Goal: Task Accomplishment & Management: Manage account settings

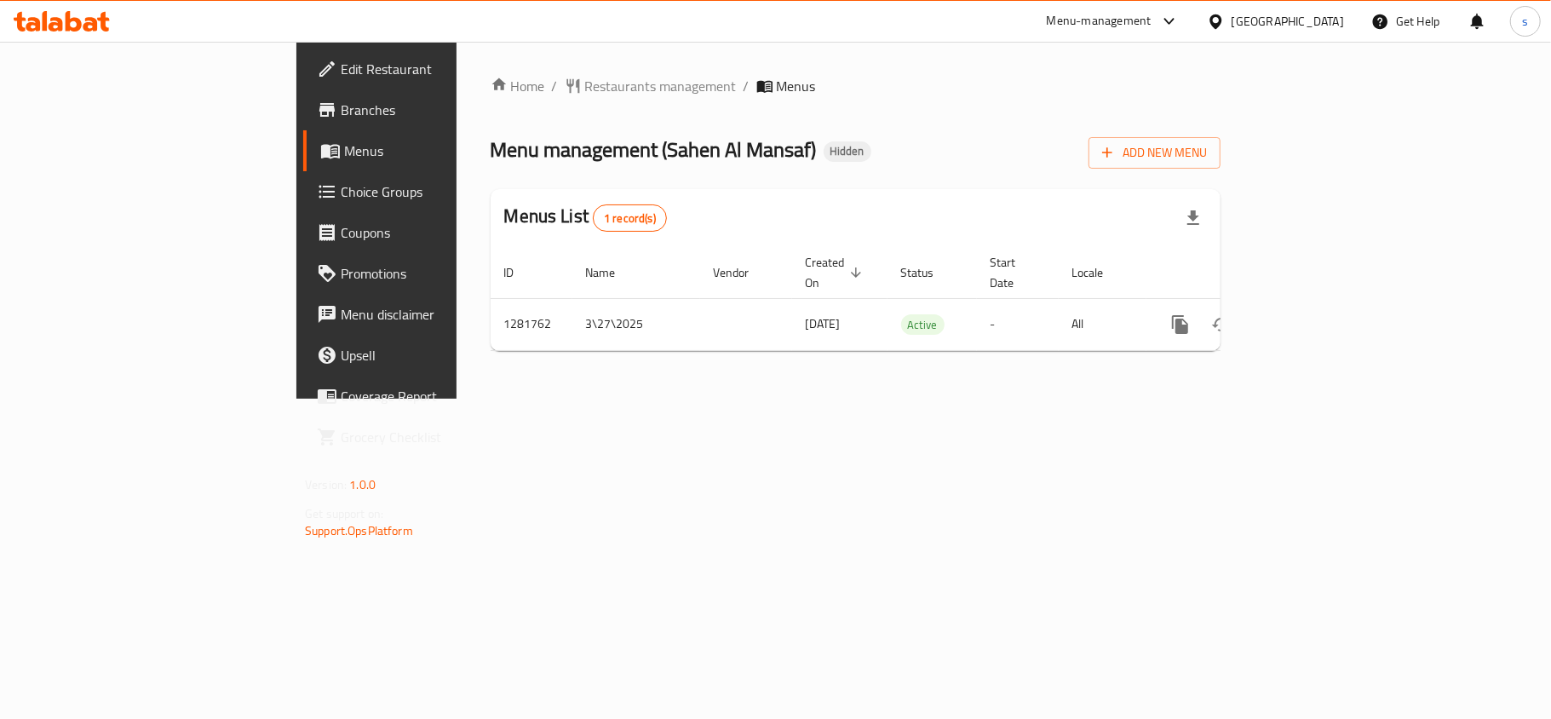
drag, startPoint x: 1237, startPoint y: 18, endPoint x: 1245, endPoint y: 28, distance: 12.8
click at [1237, 18] on div "[GEOGRAPHIC_DATA]" at bounding box center [1288, 21] width 112 height 19
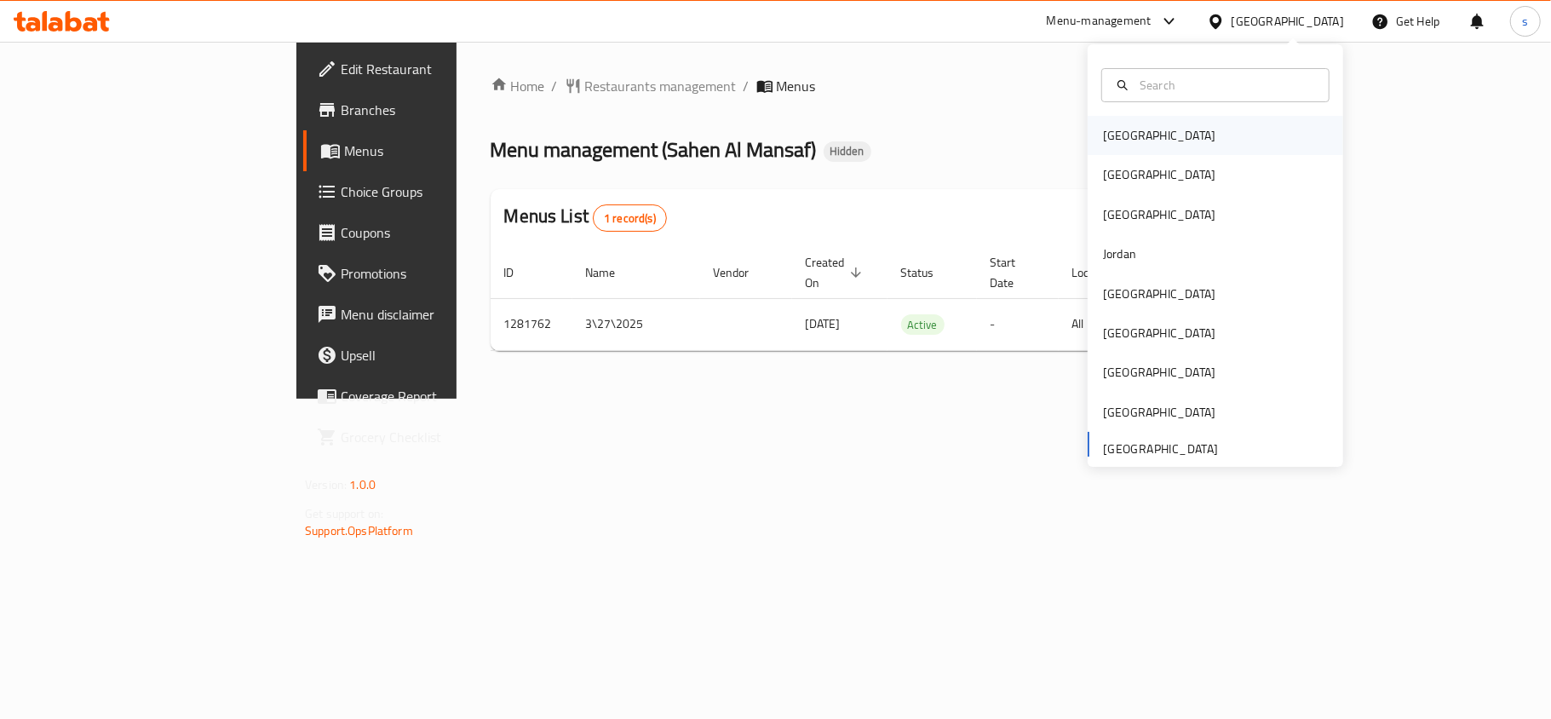
click at [1131, 130] on div "[GEOGRAPHIC_DATA]" at bounding box center [1160, 135] width 140 height 39
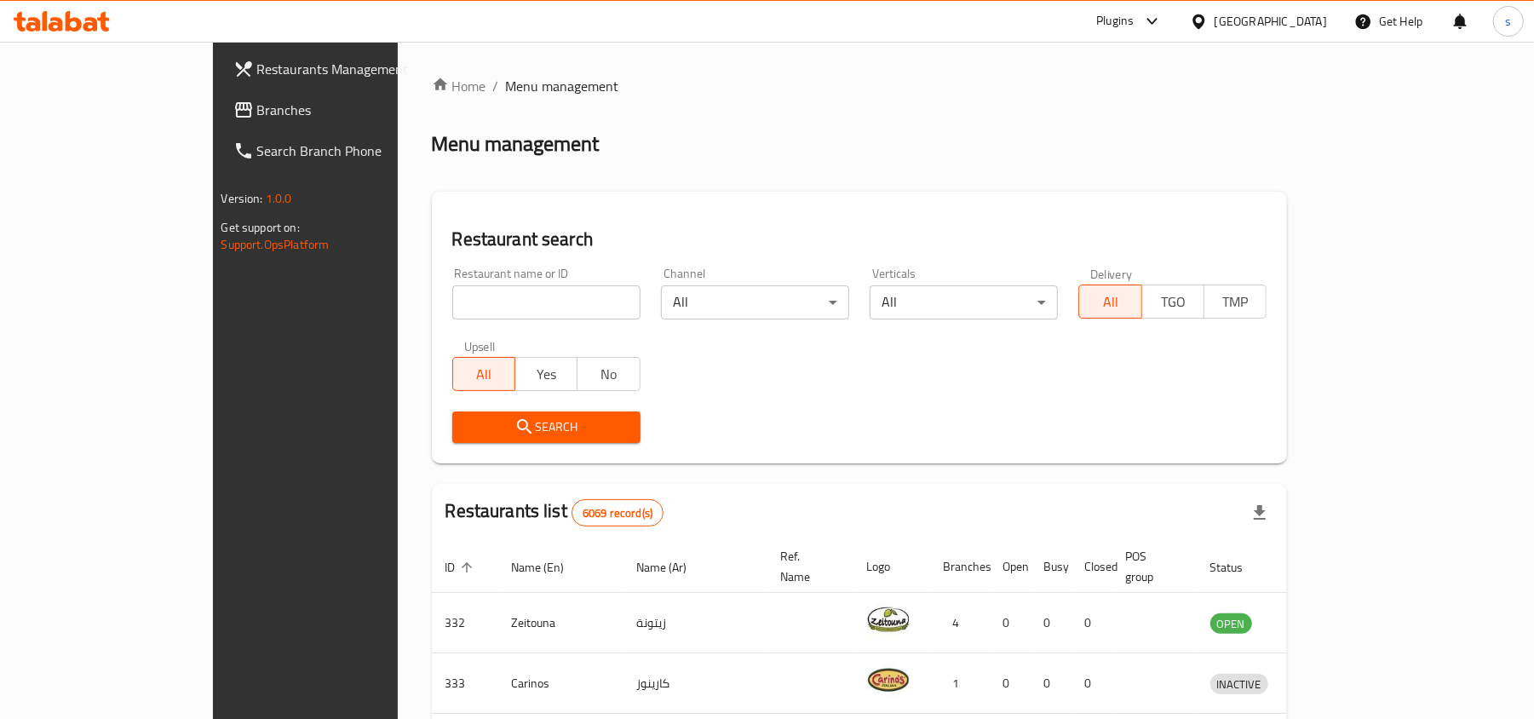
click at [1307, 19] on div "[GEOGRAPHIC_DATA]" at bounding box center [1271, 21] width 112 height 19
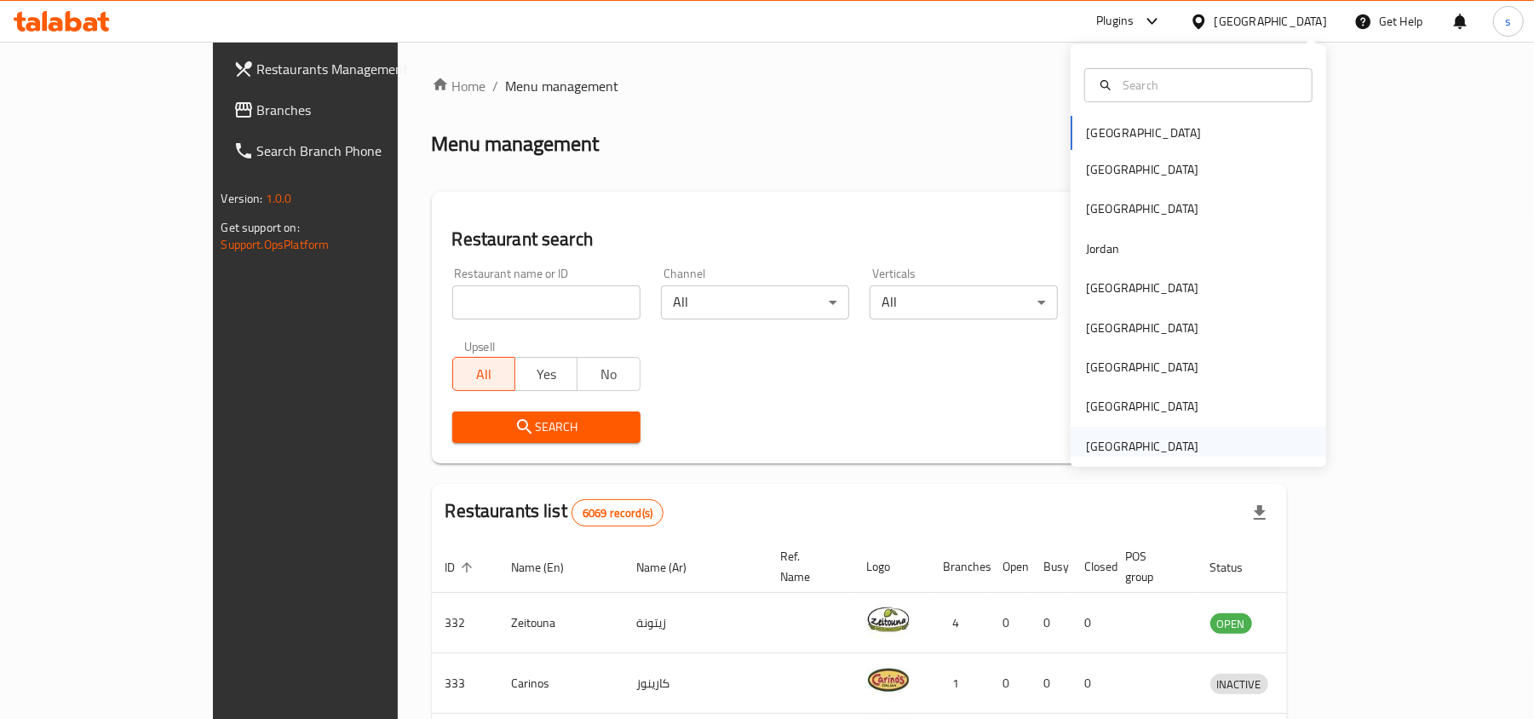
click at [1176, 440] on div "United Arab Emirates" at bounding box center [1142, 446] width 112 height 19
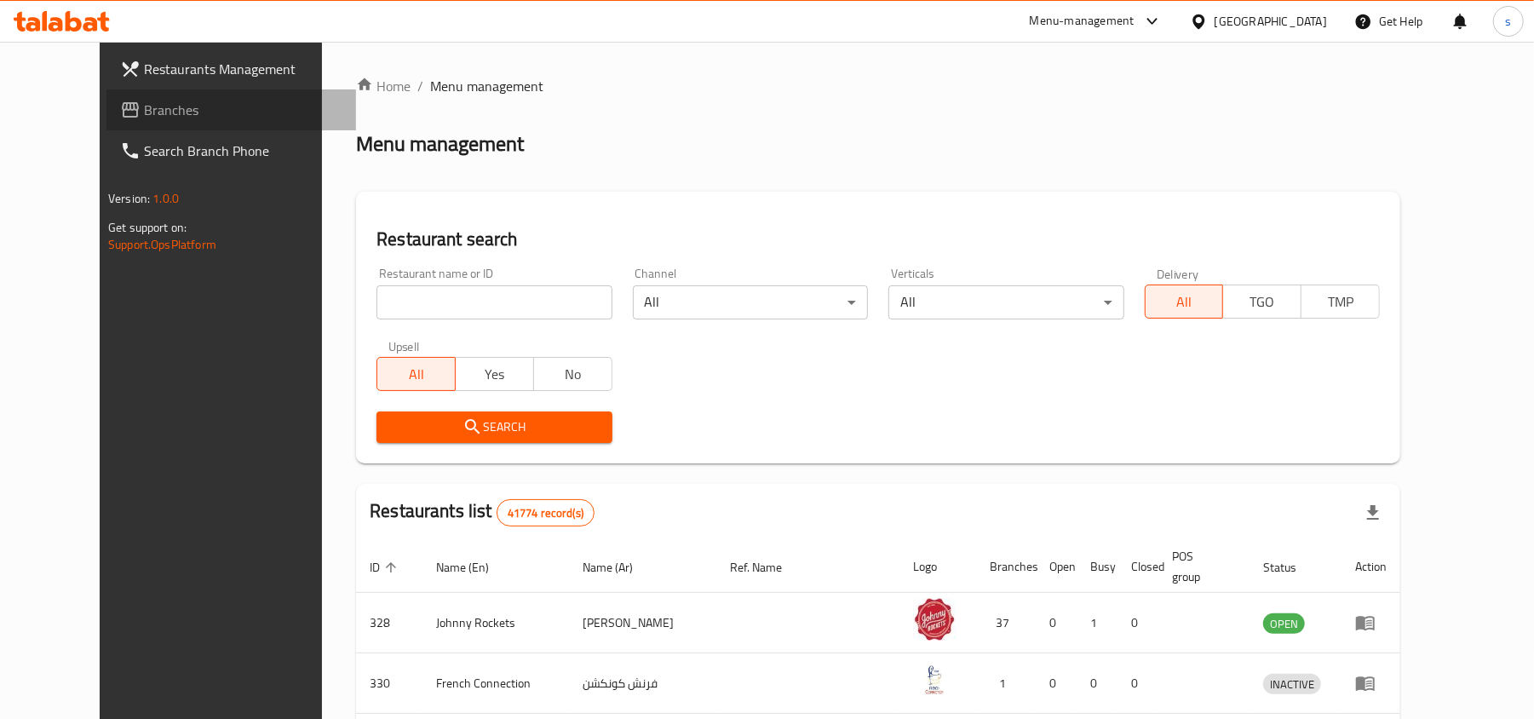
click at [144, 104] on span "Branches" at bounding box center [243, 110] width 198 height 20
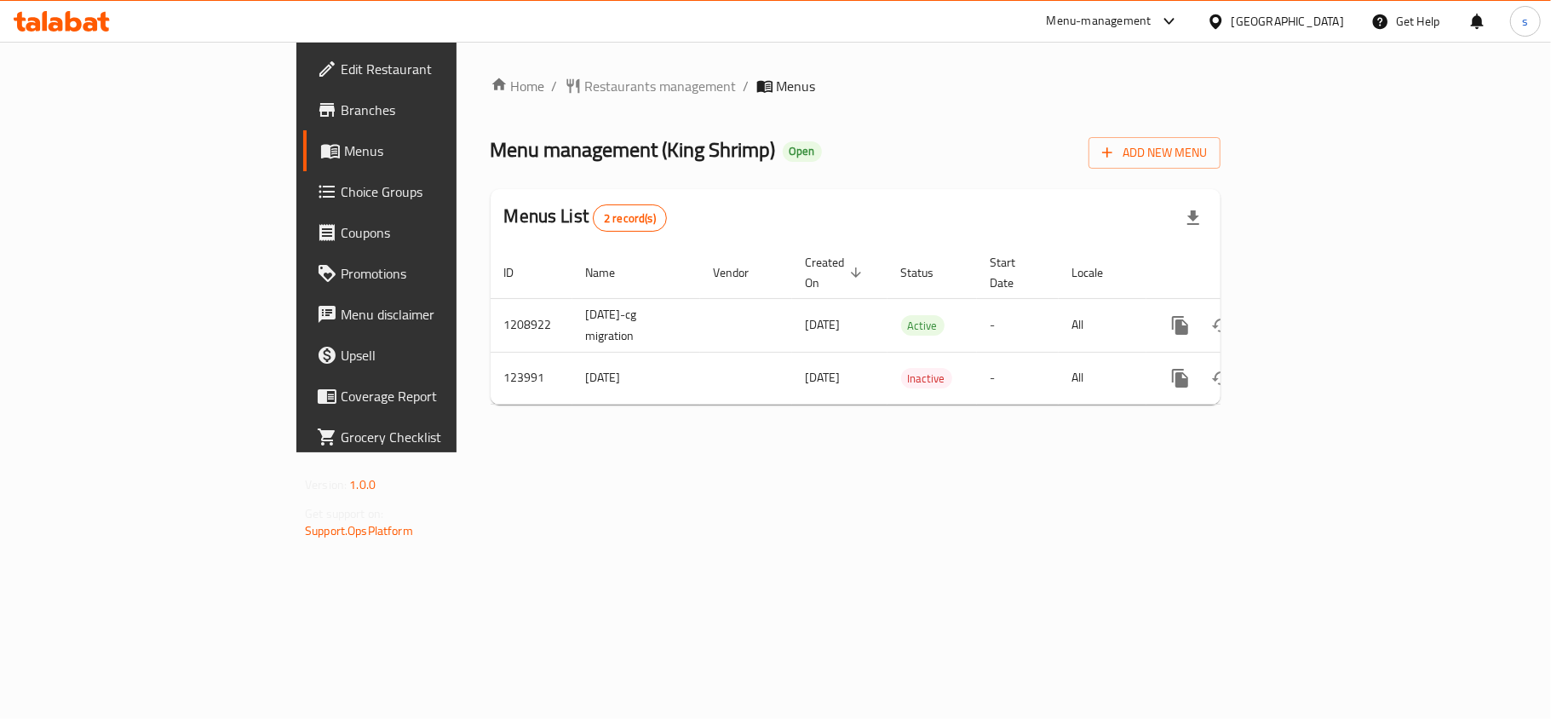
click at [1309, 25] on div "[GEOGRAPHIC_DATA]" at bounding box center [1288, 21] width 112 height 19
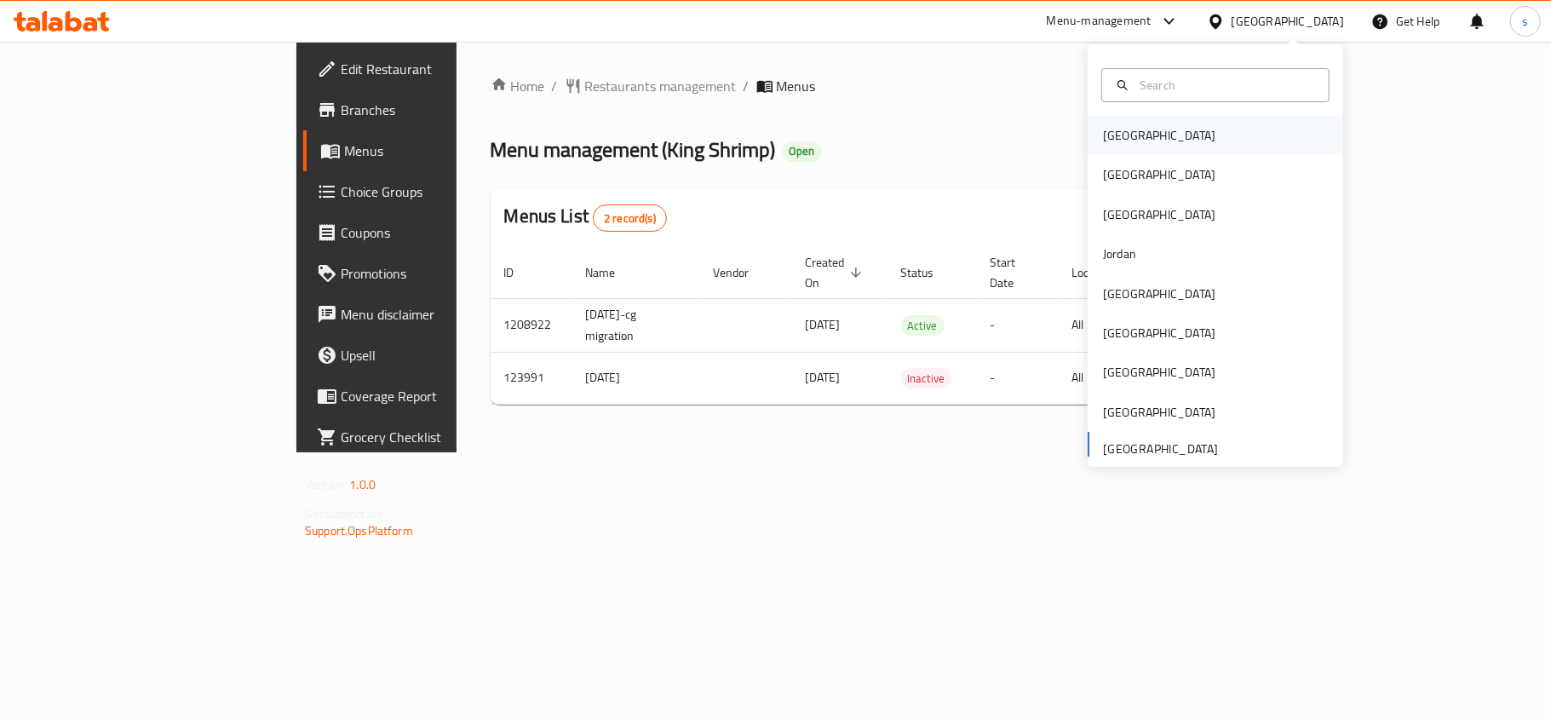
click at [1103, 138] on div "[GEOGRAPHIC_DATA]" at bounding box center [1159, 135] width 112 height 19
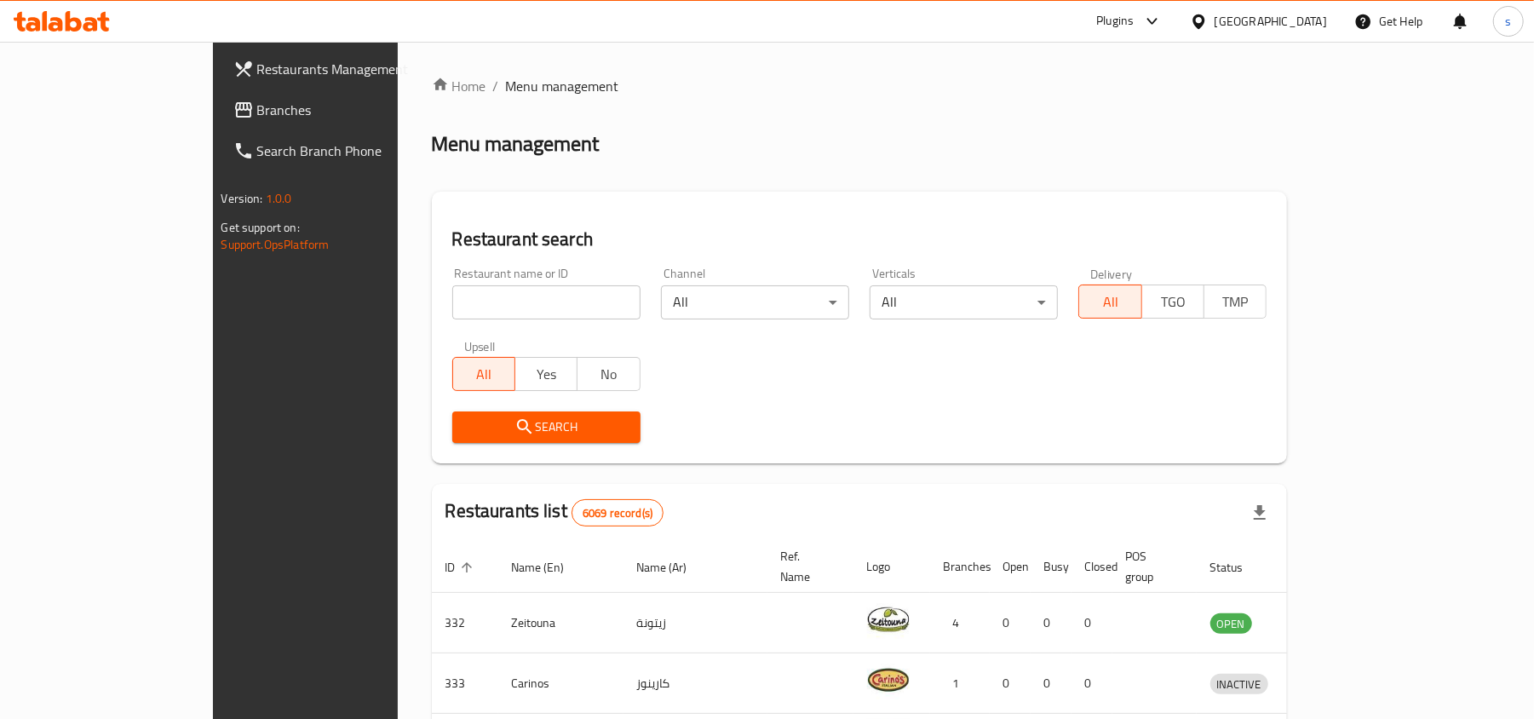
click at [1322, 26] on div "[GEOGRAPHIC_DATA]" at bounding box center [1271, 21] width 112 height 19
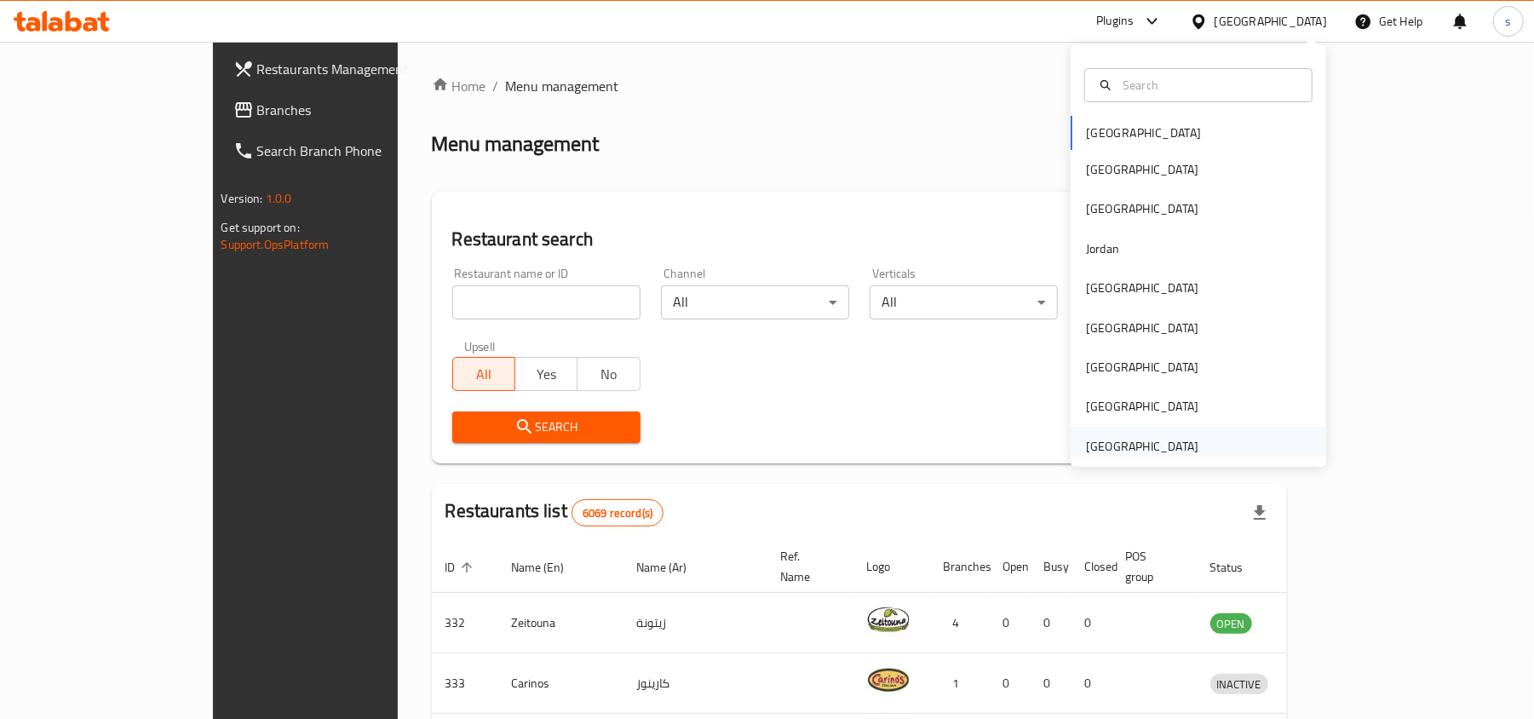
click at [1169, 446] on div "[GEOGRAPHIC_DATA]" at bounding box center [1142, 446] width 112 height 19
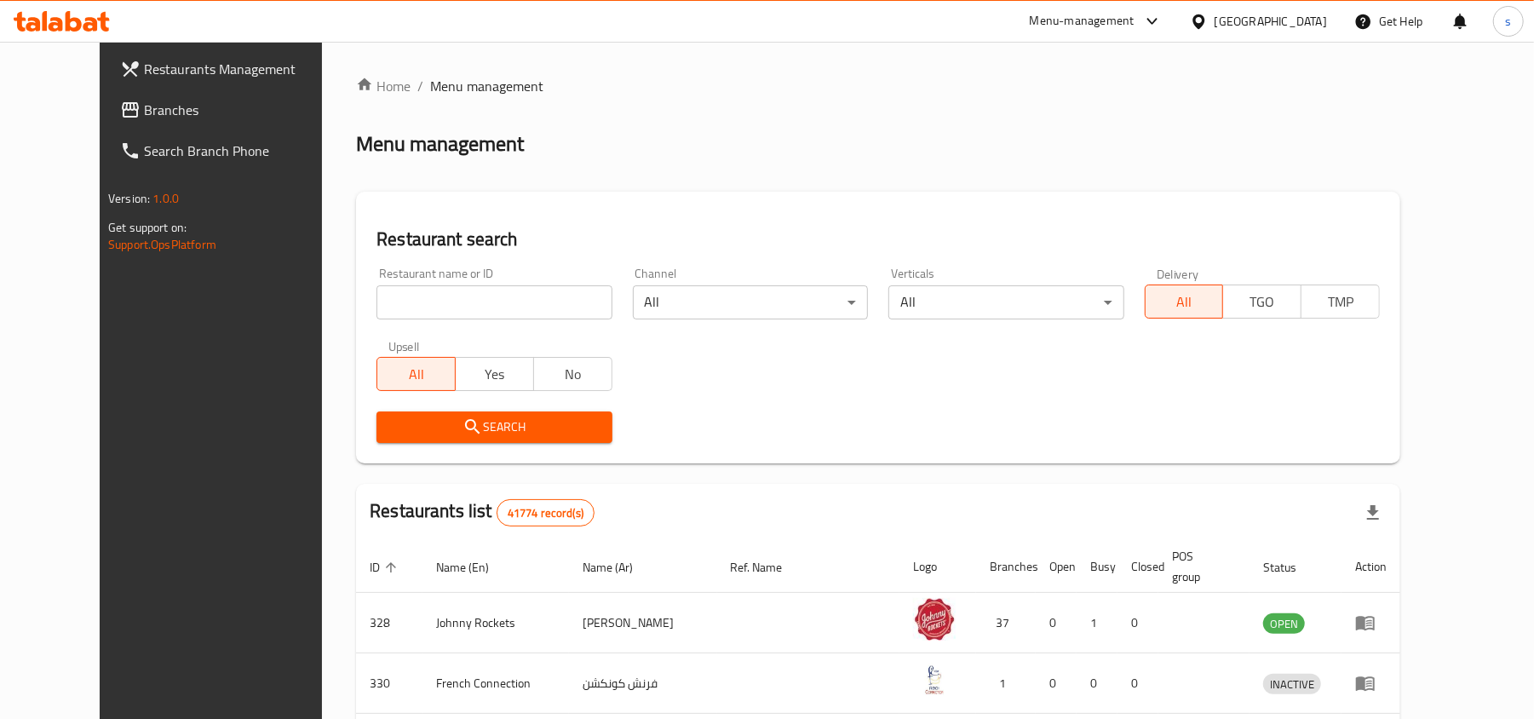
drag, startPoint x: 60, startPoint y: 103, endPoint x: 73, endPoint y: 137, distance: 36.7
click at [144, 103] on span "Branches" at bounding box center [243, 110] width 198 height 20
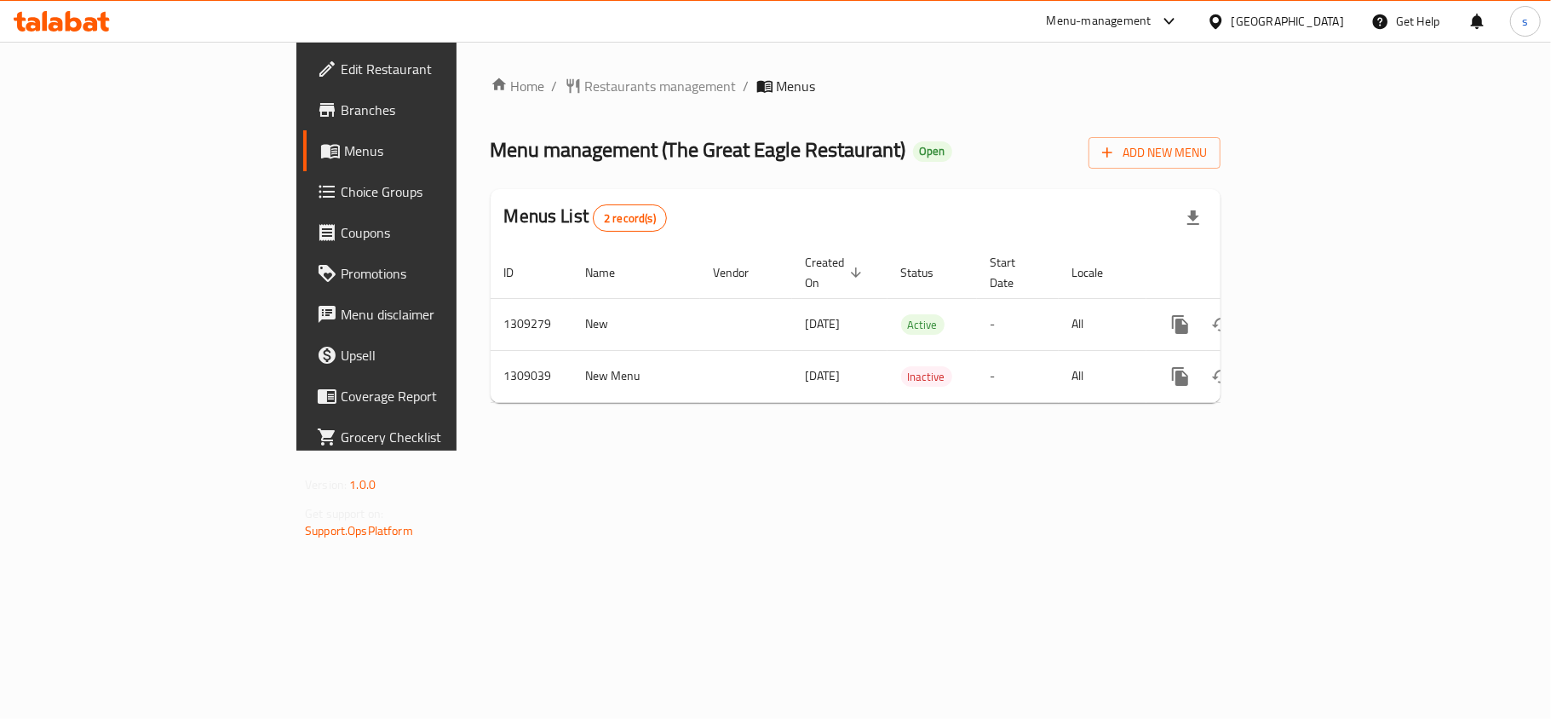
click at [1310, 20] on div "[GEOGRAPHIC_DATA]" at bounding box center [1288, 21] width 112 height 19
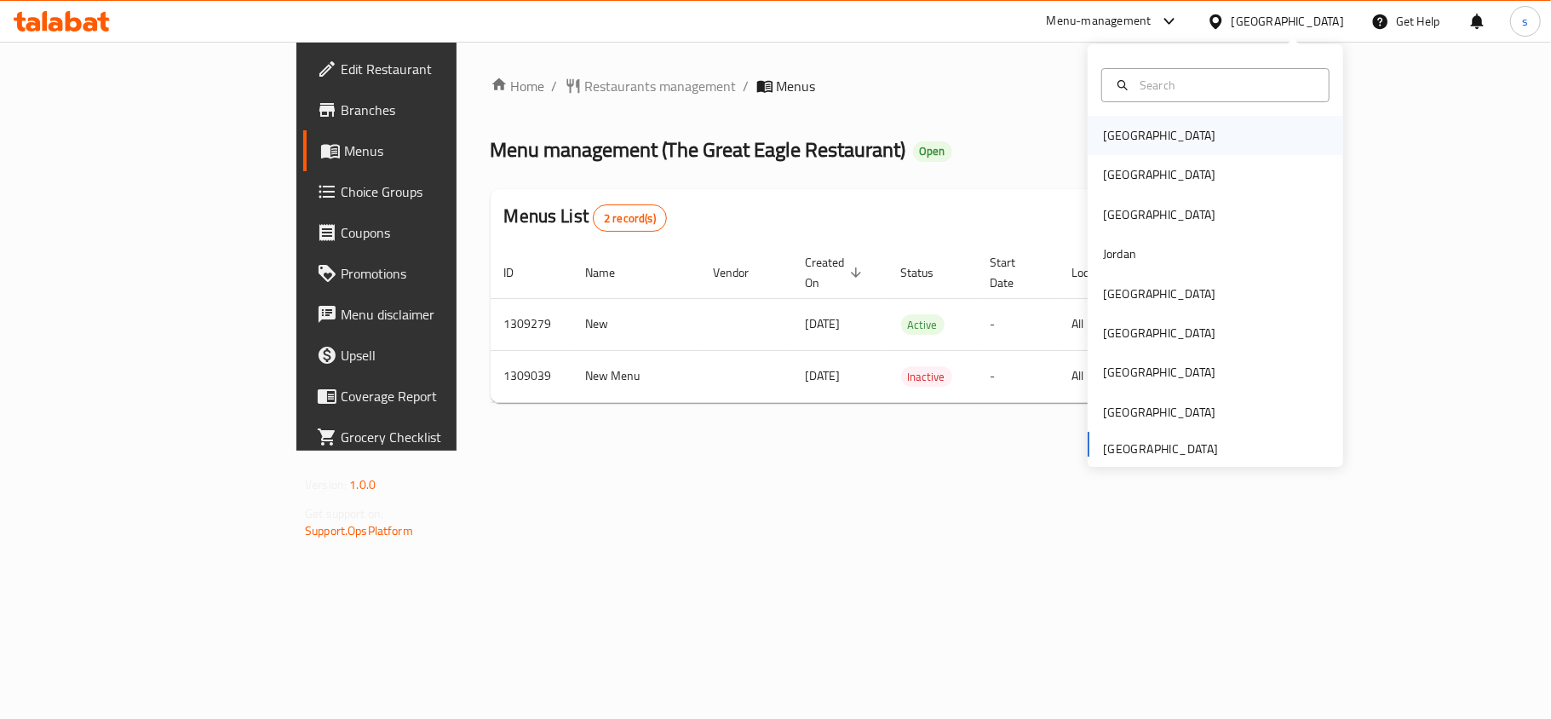
click at [1157, 138] on div "[GEOGRAPHIC_DATA]" at bounding box center [1216, 135] width 256 height 39
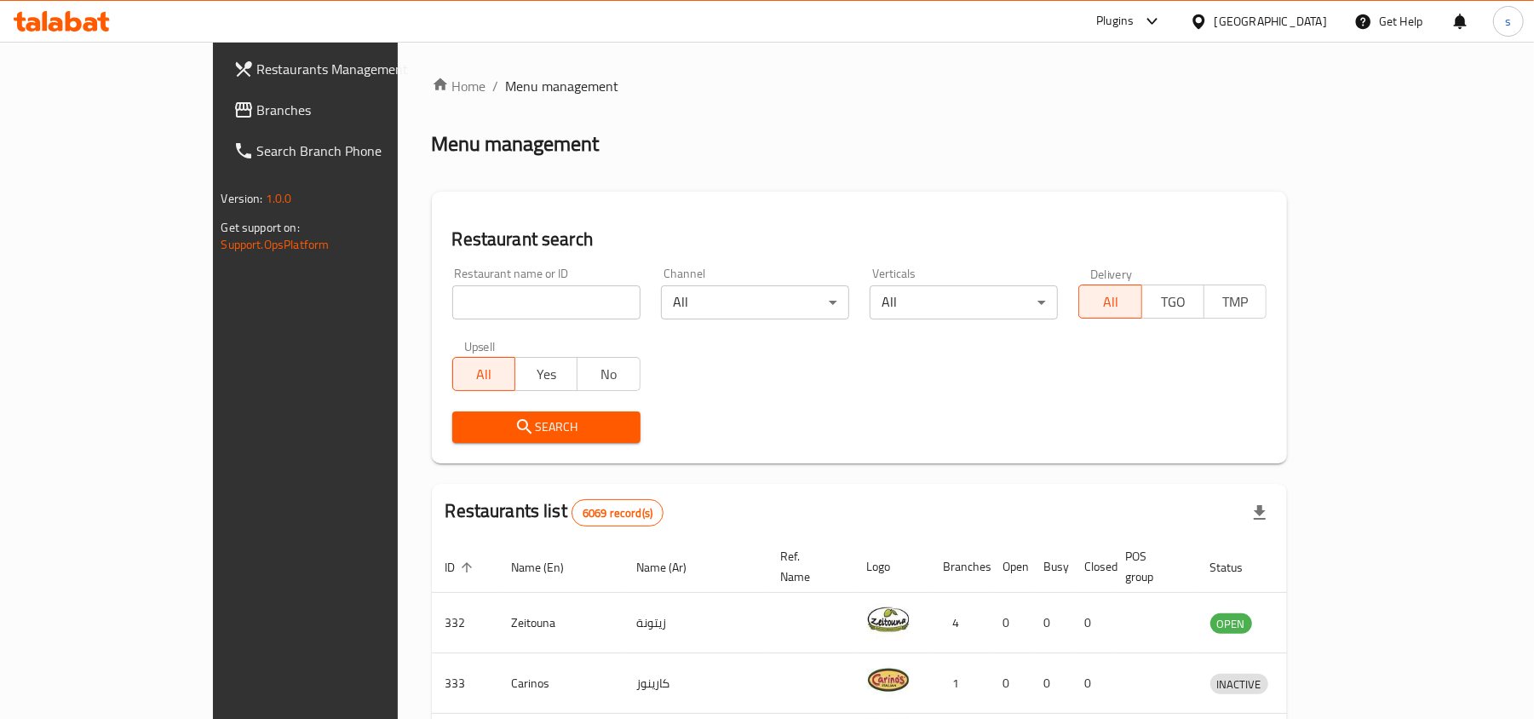
click at [1306, 20] on div "[GEOGRAPHIC_DATA]" at bounding box center [1271, 21] width 112 height 19
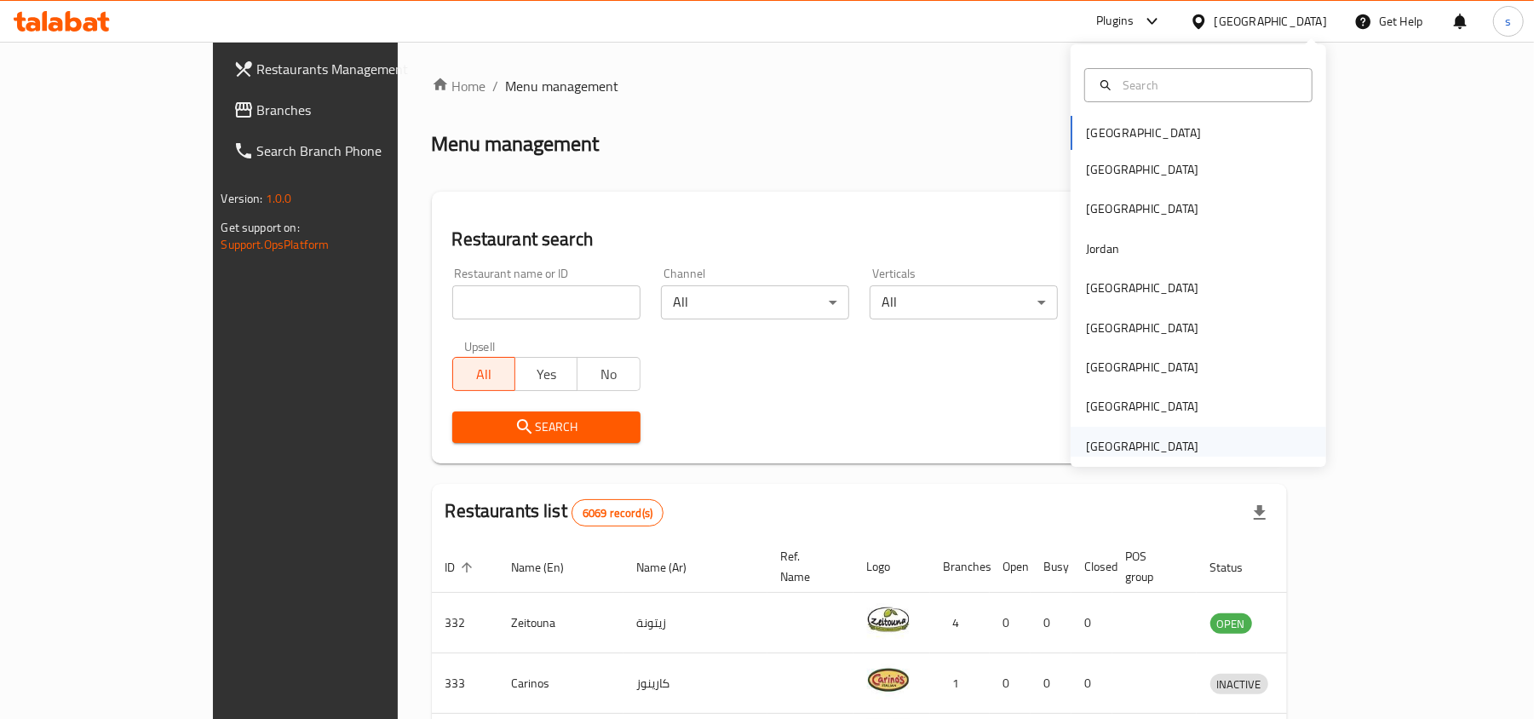
click at [1170, 447] on div "[GEOGRAPHIC_DATA]" at bounding box center [1142, 446] width 112 height 19
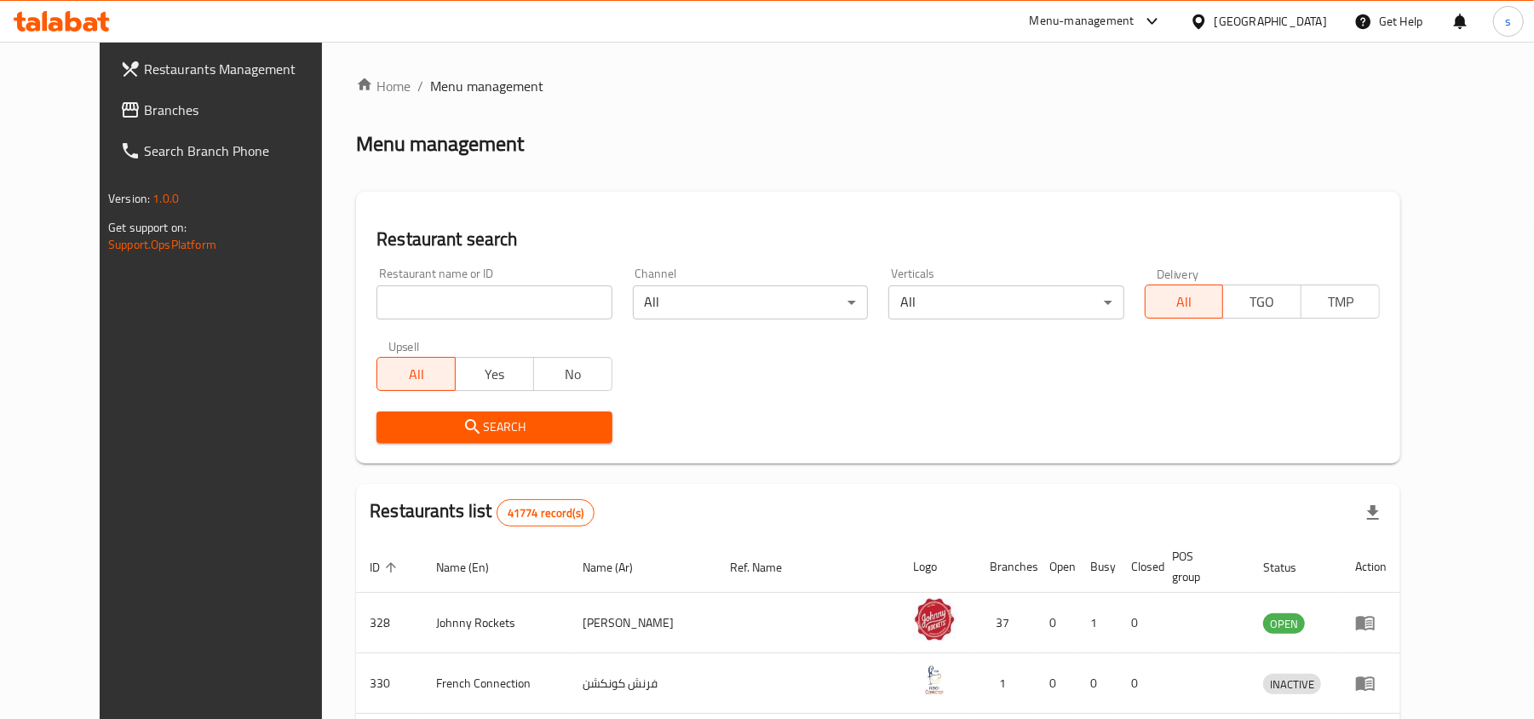
click at [120, 111] on span at bounding box center [132, 110] width 24 height 20
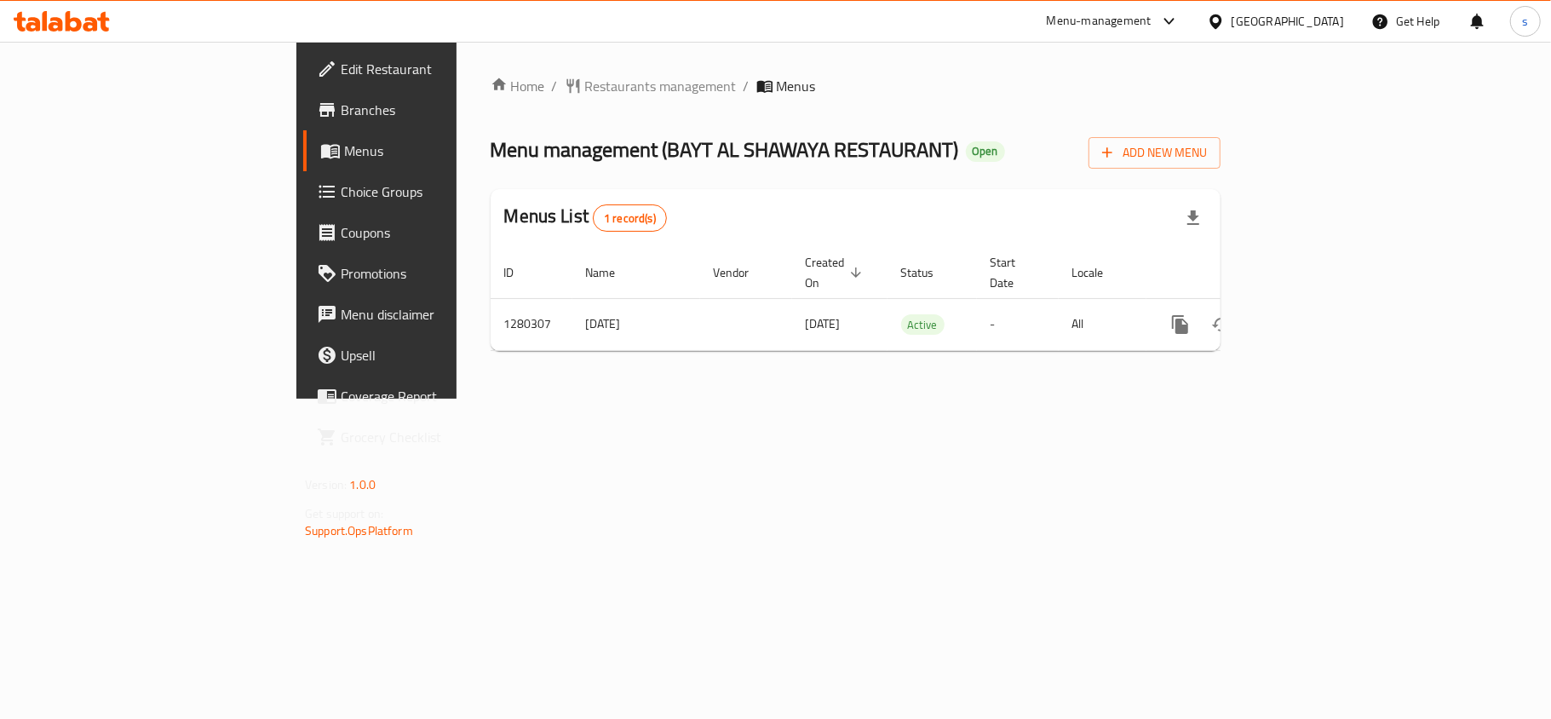
drag, startPoint x: 1303, startPoint y: 15, endPoint x: 1286, endPoint y: 32, distance: 24.1
click at [1303, 15] on div "[GEOGRAPHIC_DATA]" at bounding box center [1288, 21] width 112 height 19
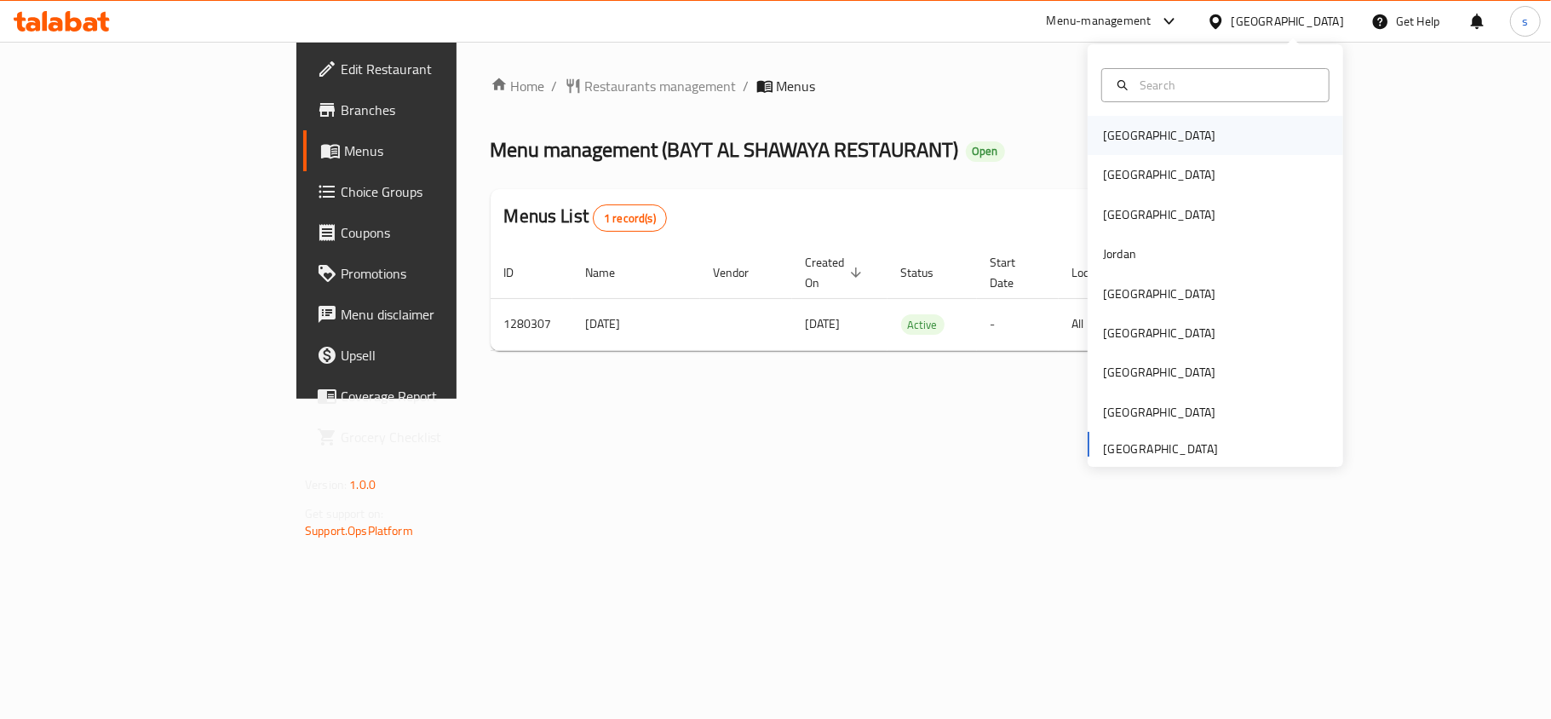
click at [1122, 143] on div "[GEOGRAPHIC_DATA]" at bounding box center [1159, 135] width 112 height 19
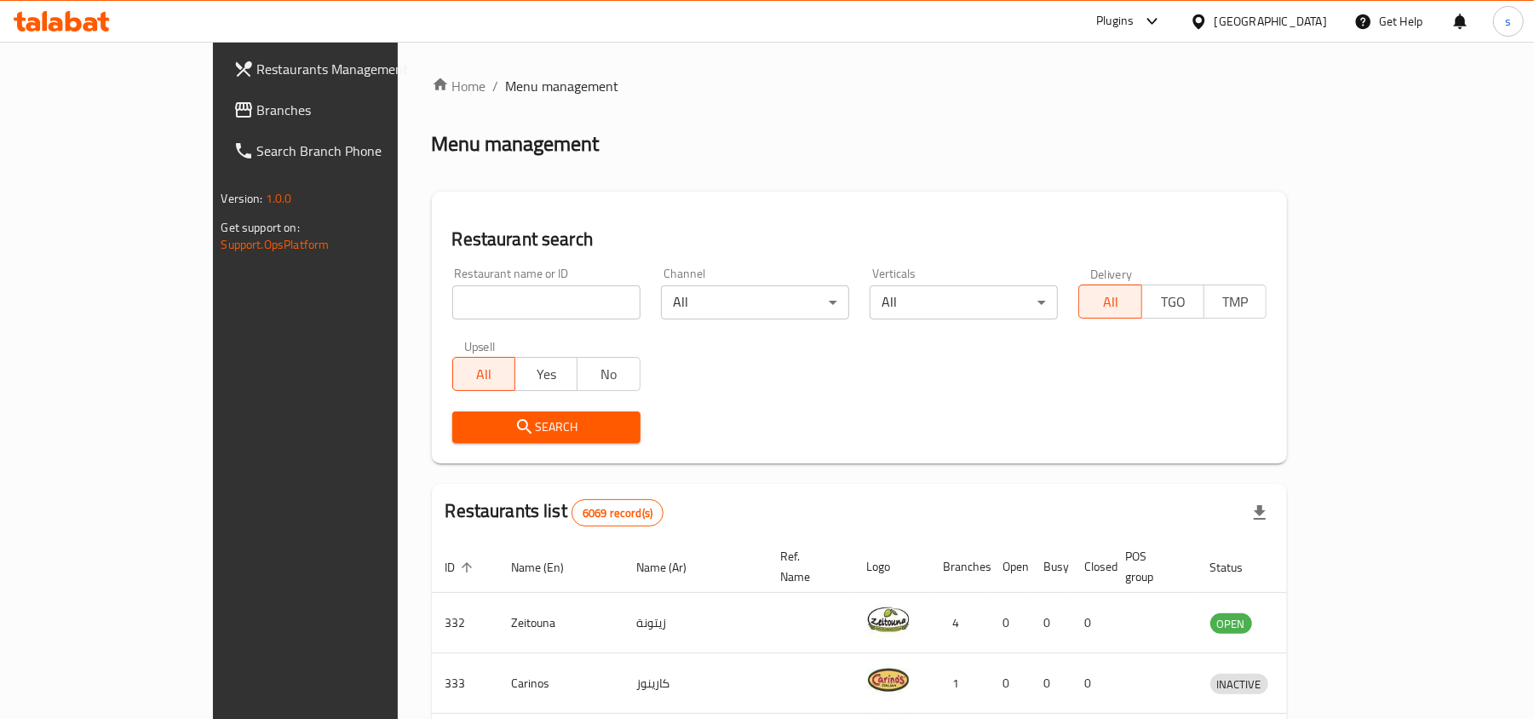
click at [1324, 25] on div "[GEOGRAPHIC_DATA]" at bounding box center [1271, 21] width 112 height 19
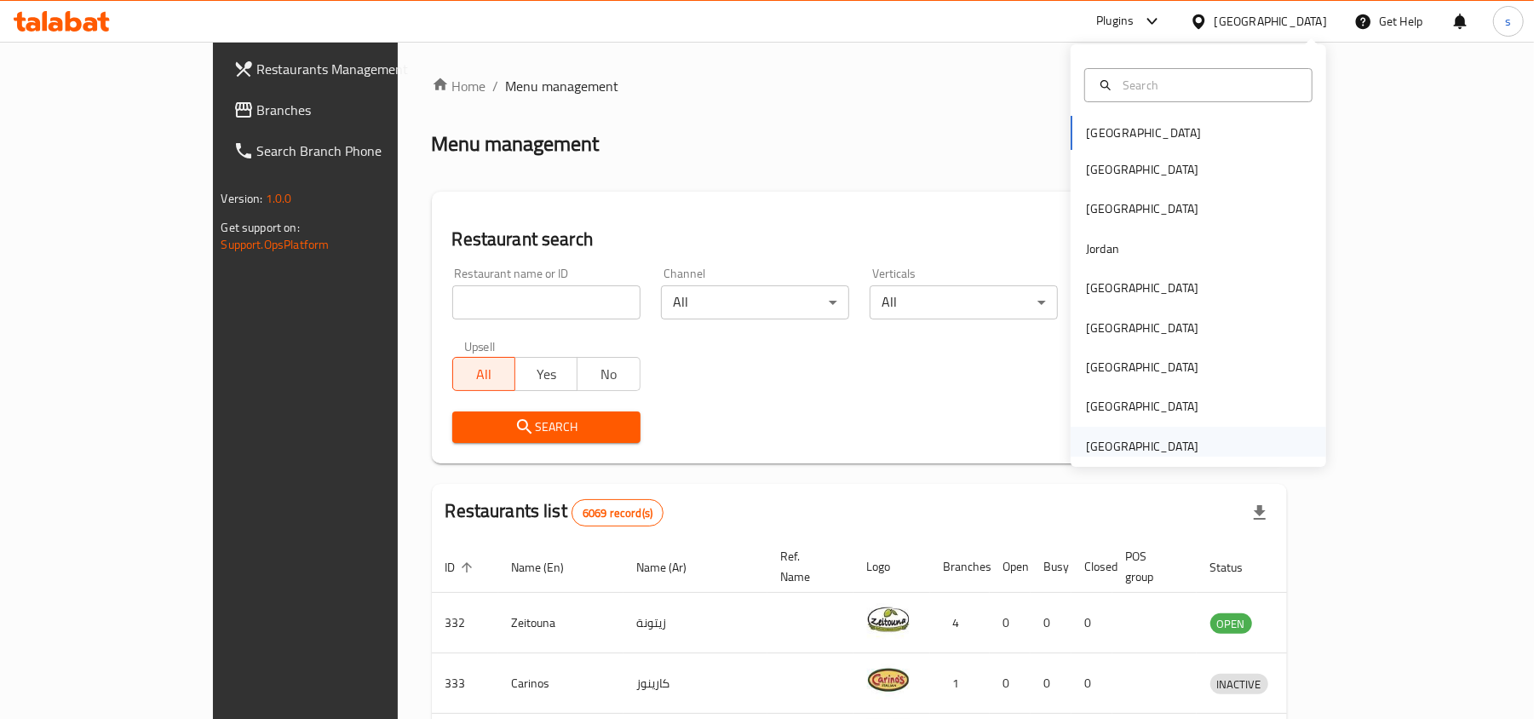
click at [1122, 453] on div "[GEOGRAPHIC_DATA]" at bounding box center [1142, 446] width 112 height 19
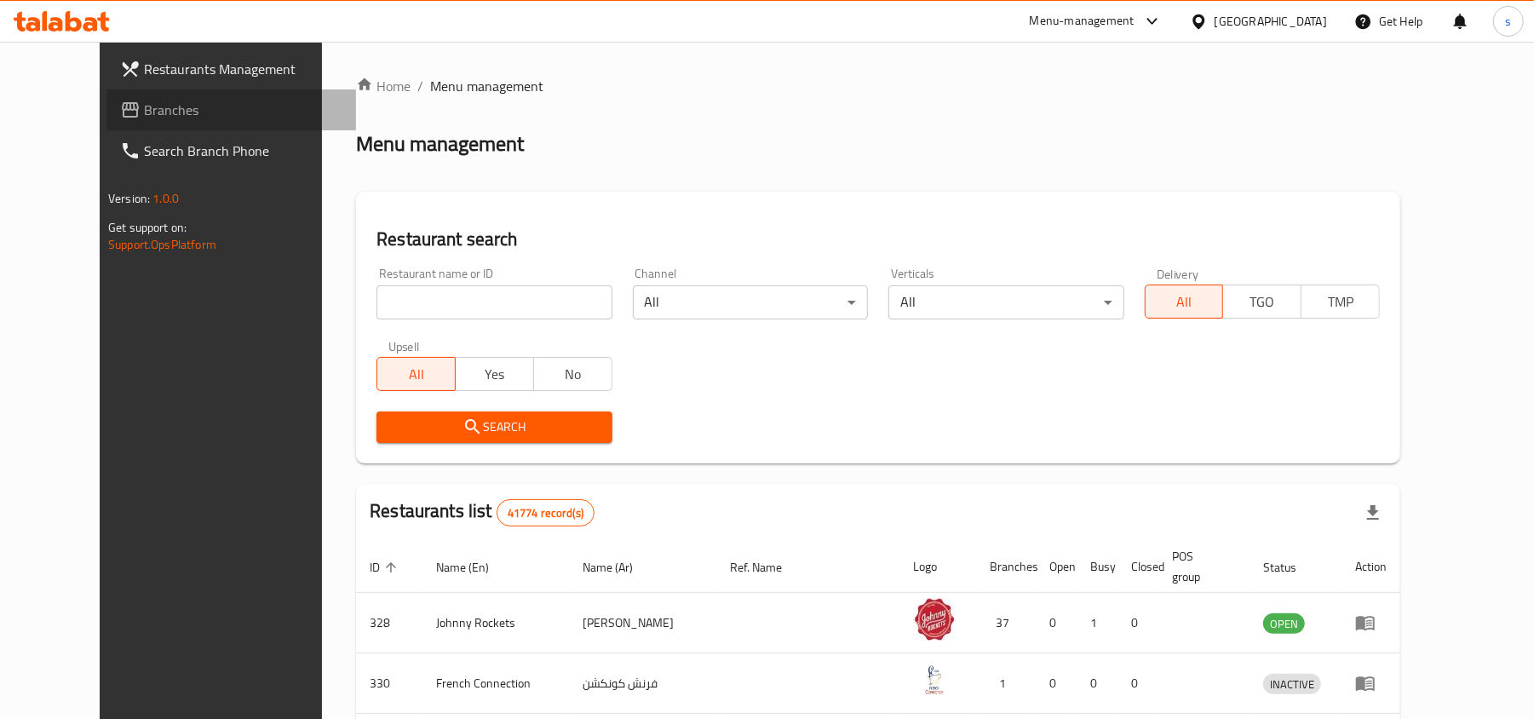
click at [144, 111] on span "Branches" at bounding box center [243, 110] width 198 height 20
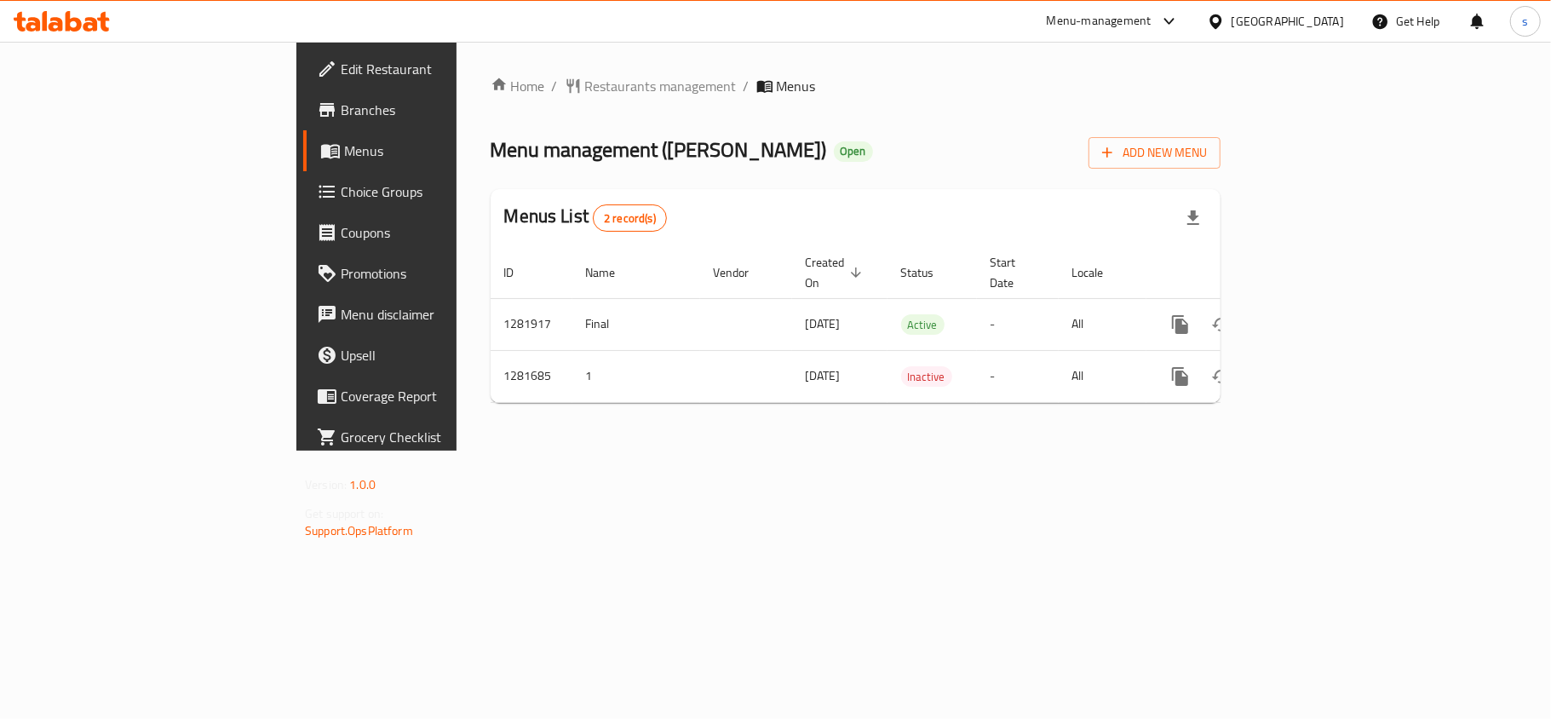
click at [1285, 21] on div "[GEOGRAPHIC_DATA]" at bounding box center [1288, 21] width 112 height 19
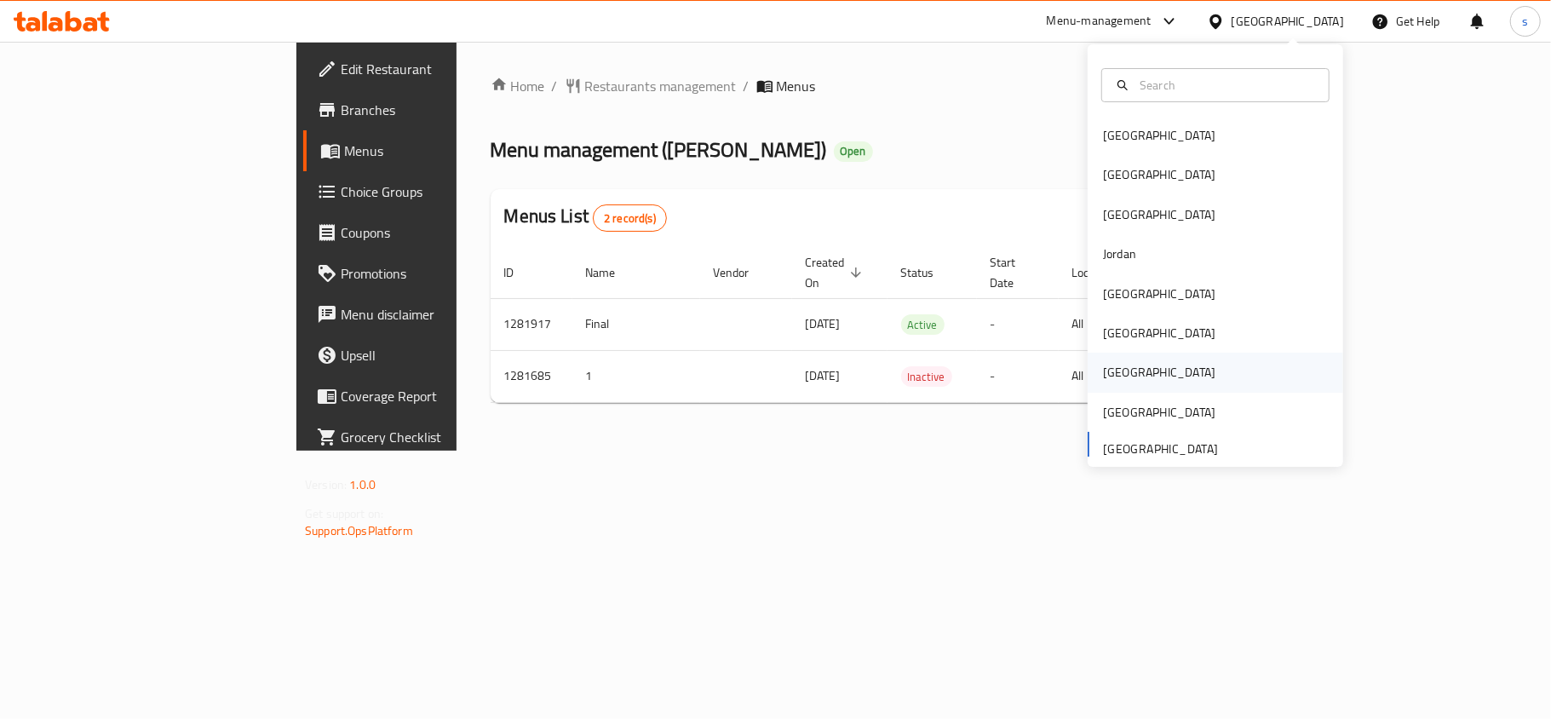
click at [1103, 376] on div "[GEOGRAPHIC_DATA]" at bounding box center [1159, 372] width 112 height 19
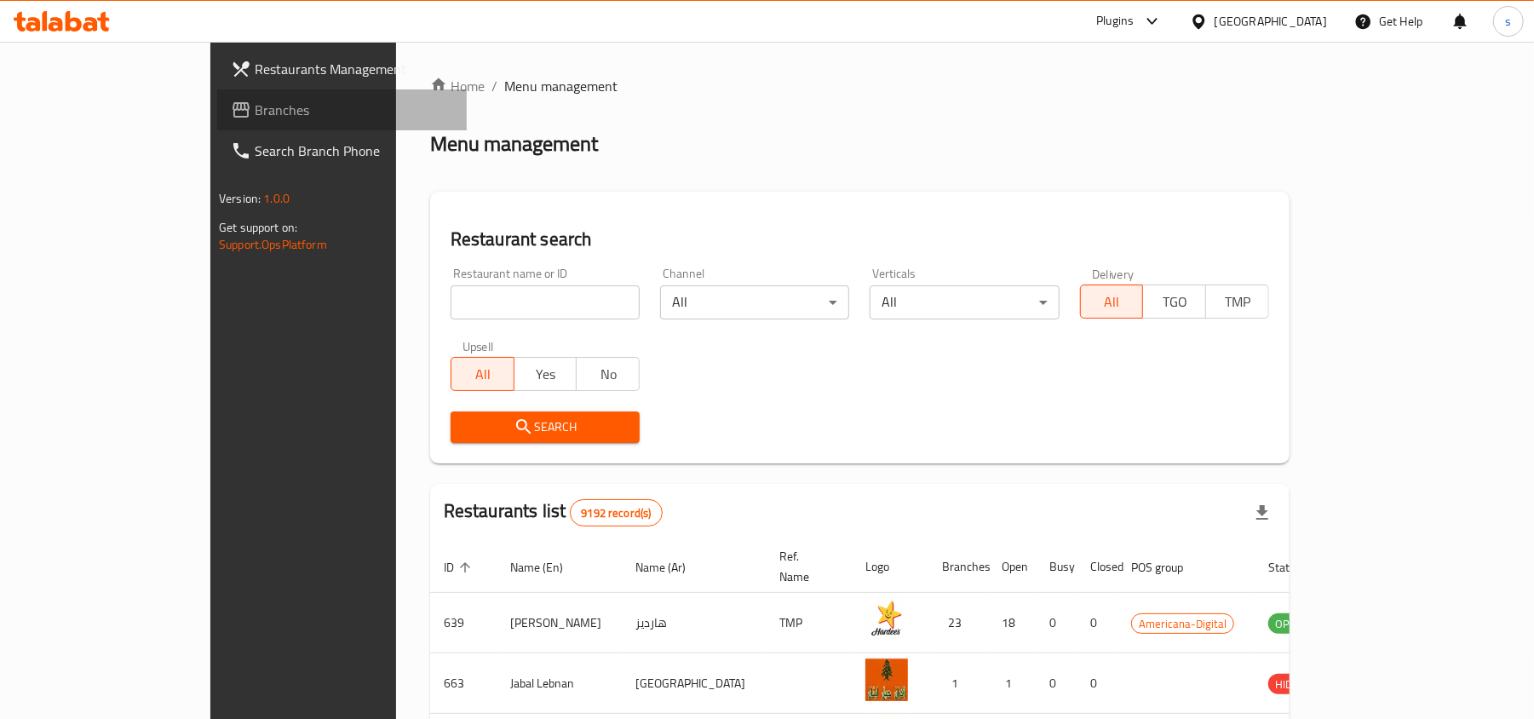
click at [255, 104] on span "Branches" at bounding box center [354, 110] width 198 height 20
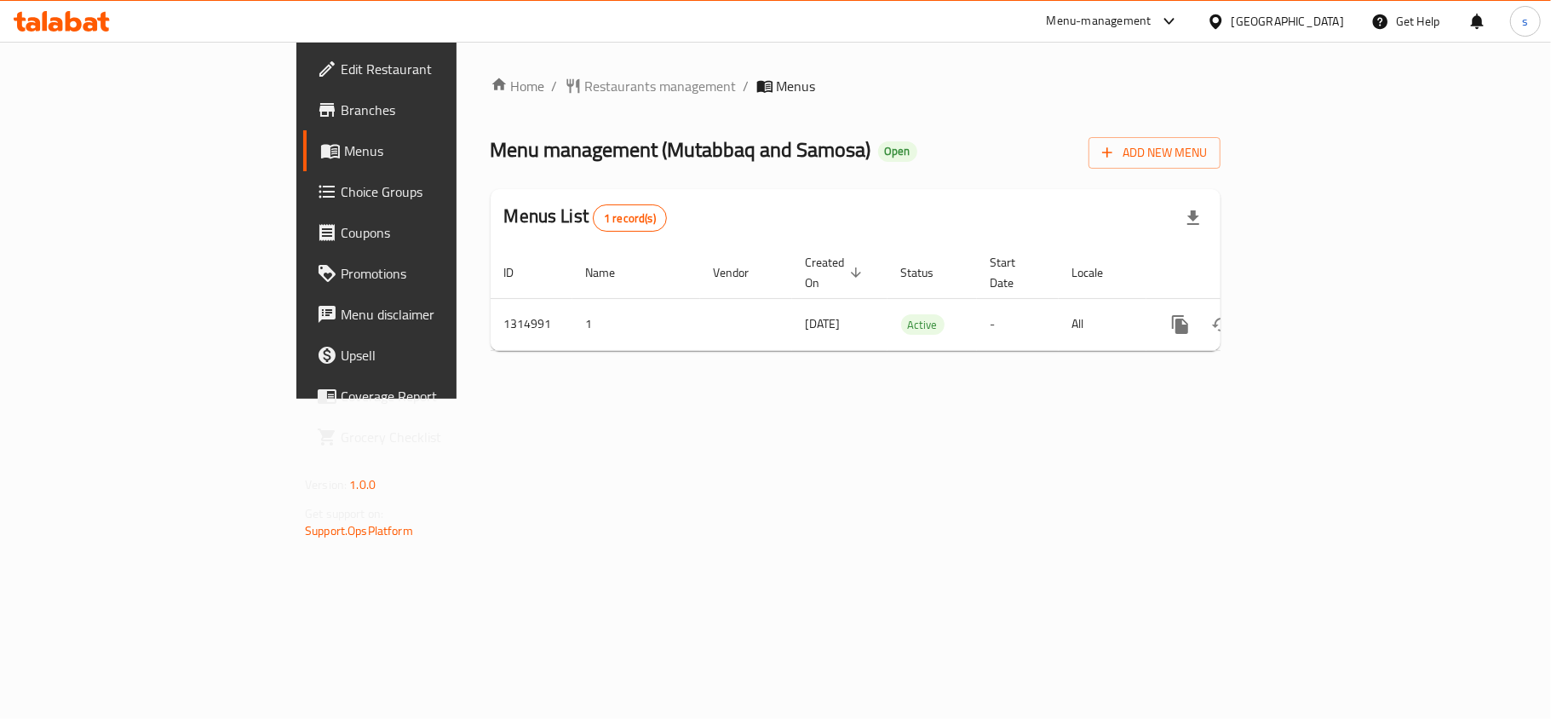
click at [1326, 17] on div "[GEOGRAPHIC_DATA]" at bounding box center [1288, 21] width 112 height 19
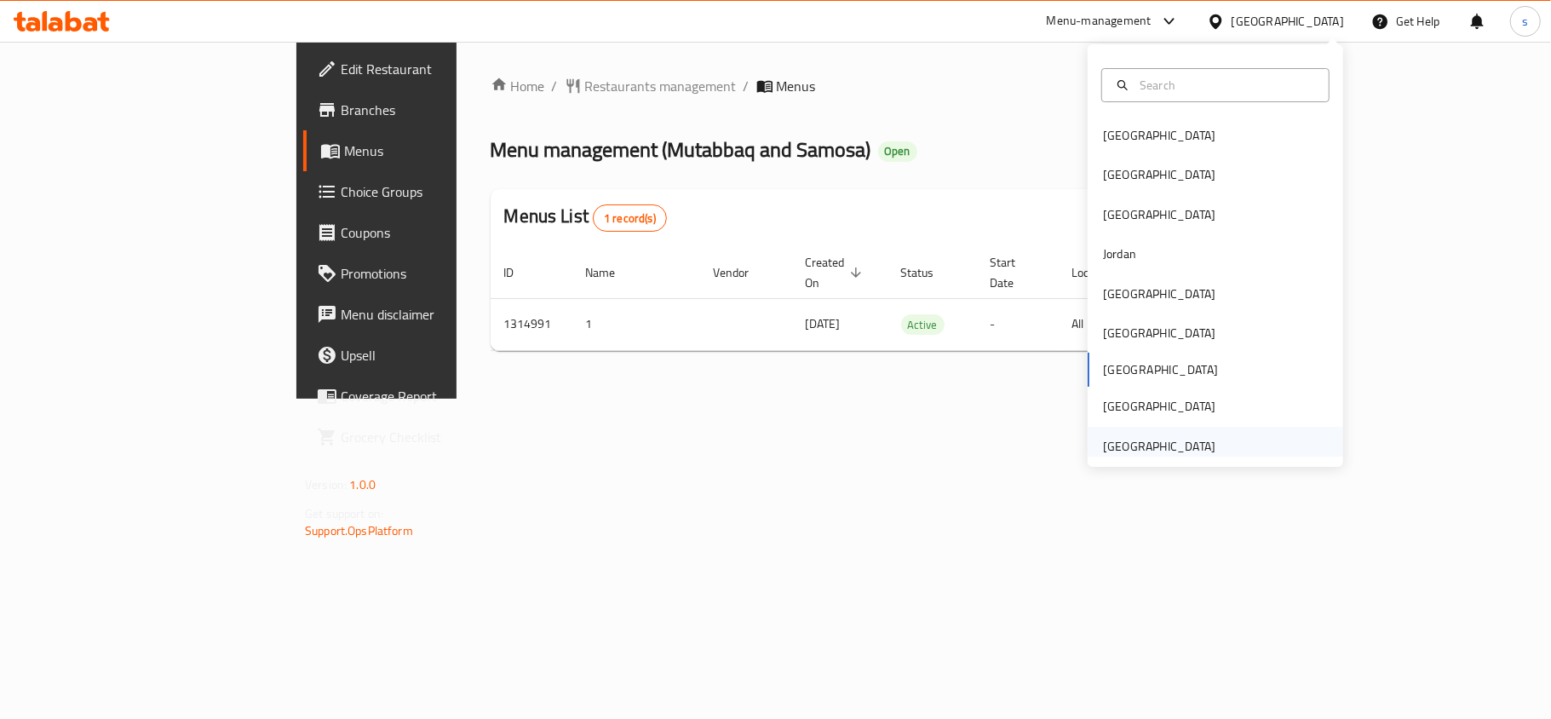
click at [1156, 437] on div "[GEOGRAPHIC_DATA]" at bounding box center [1159, 446] width 112 height 19
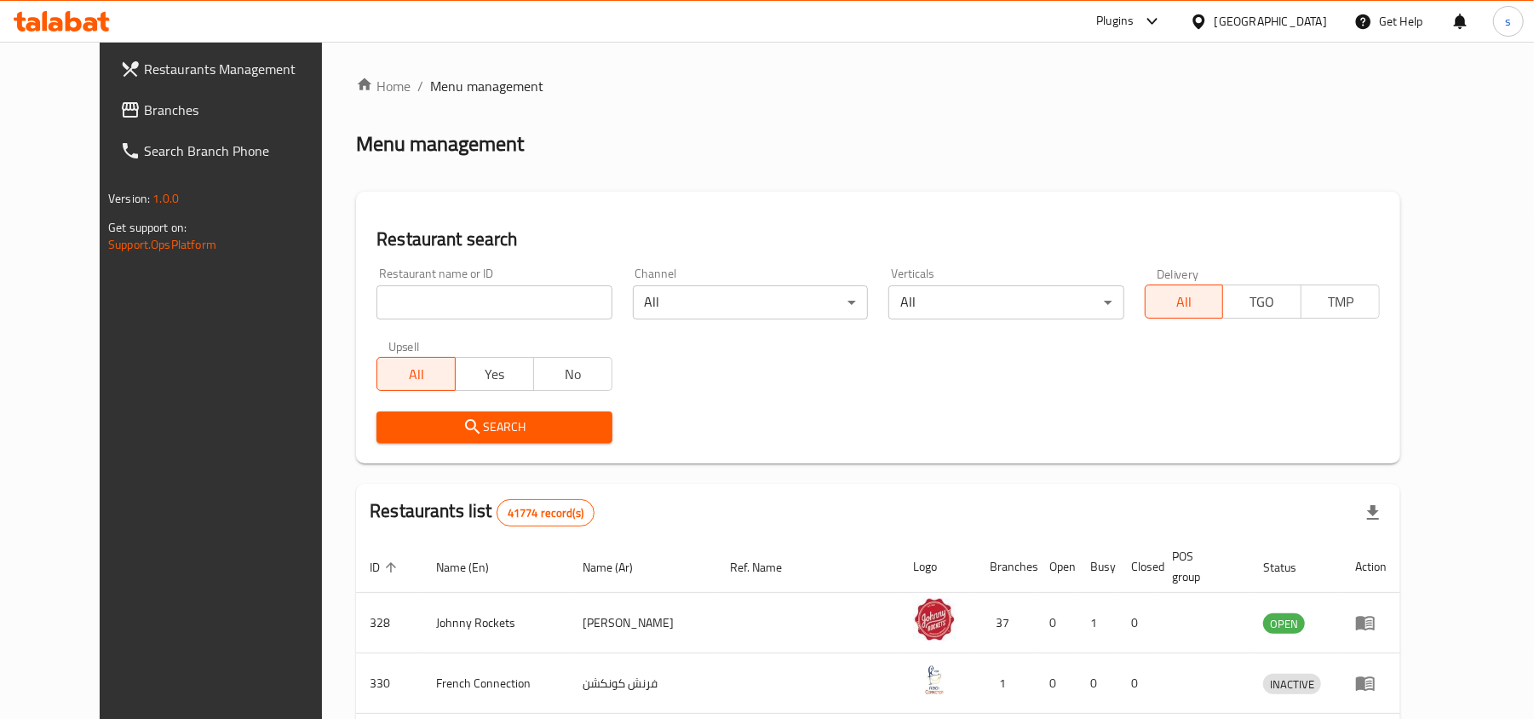
click at [144, 106] on span "Branches" at bounding box center [243, 110] width 198 height 20
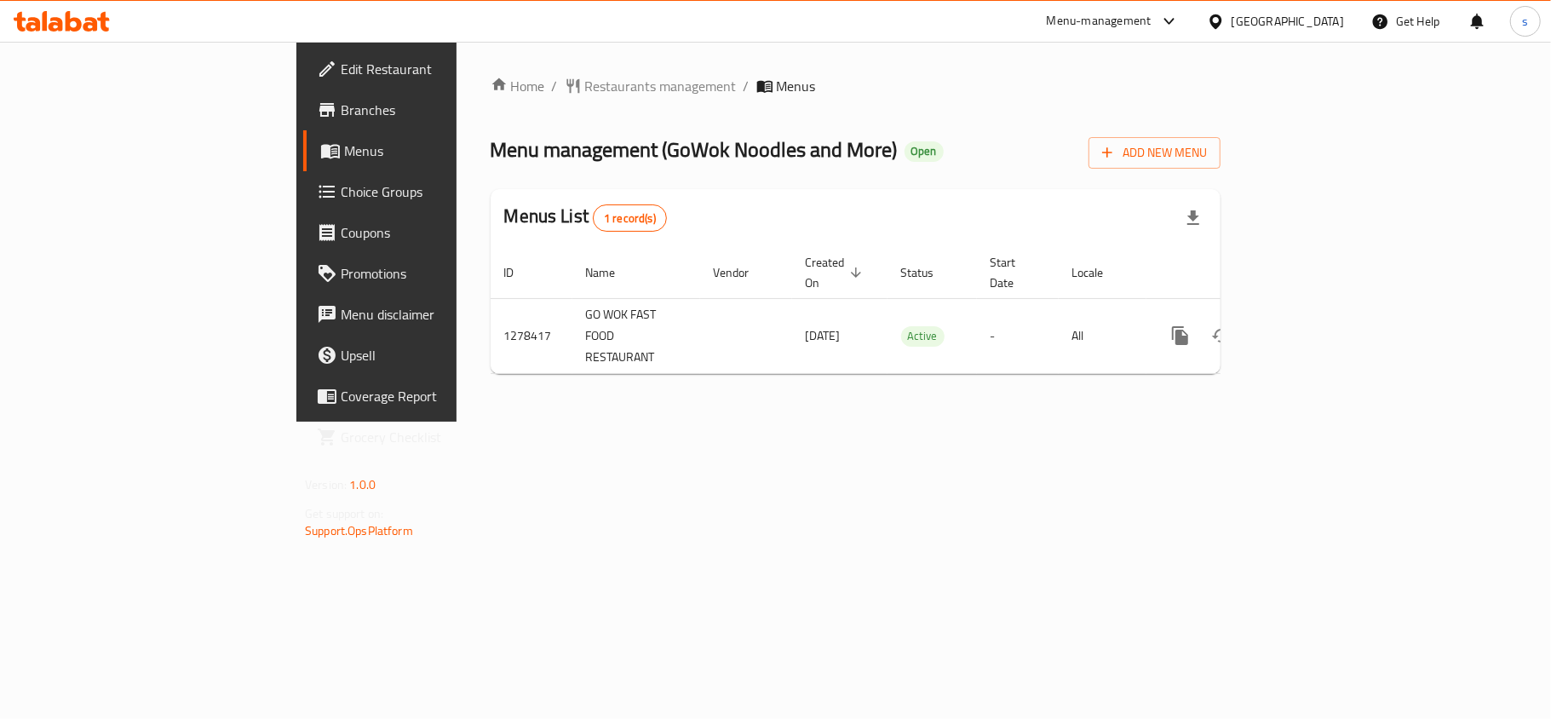
click at [1245, 22] on div "[GEOGRAPHIC_DATA]" at bounding box center [1288, 21] width 112 height 19
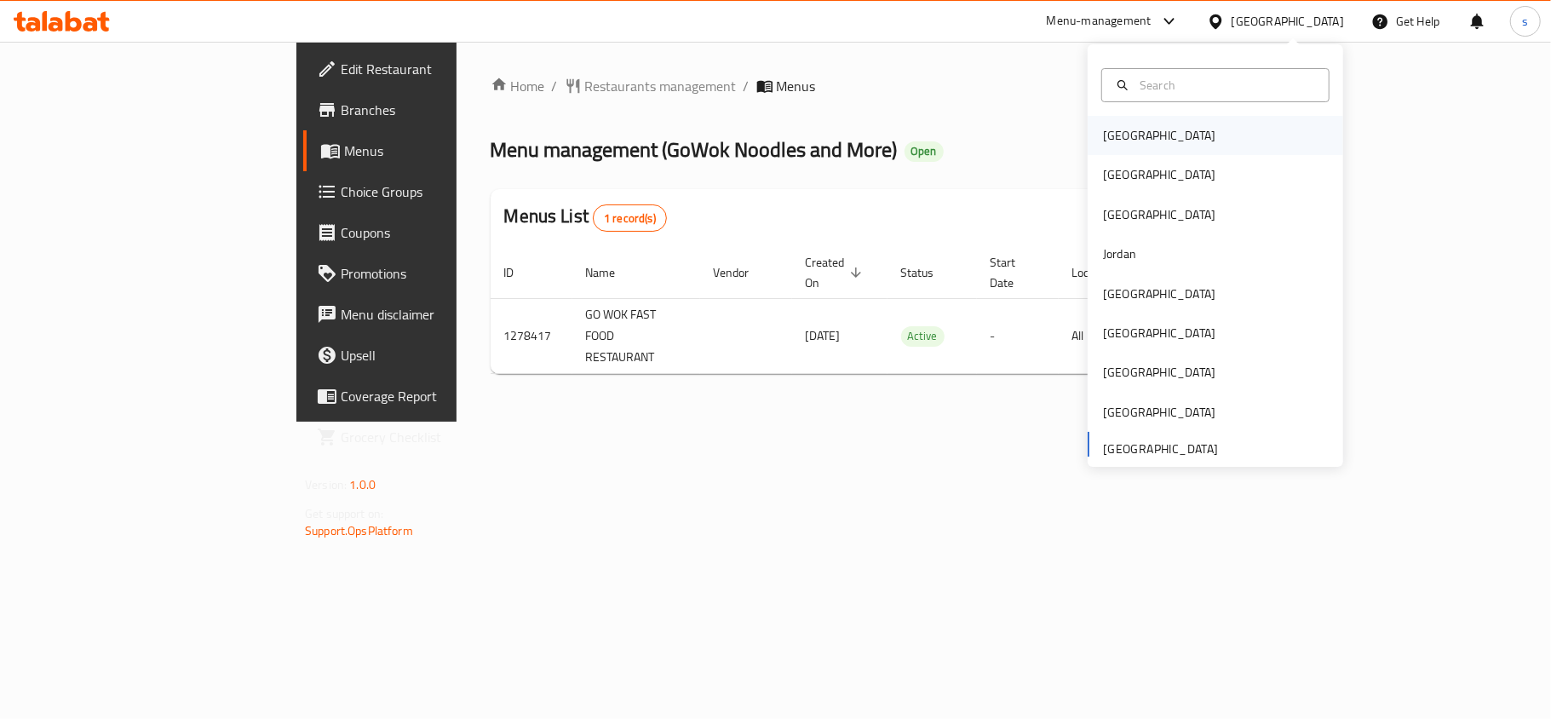
click at [1104, 141] on div "[GEOGRAPHIC_DATA]" at bounding box center [1159, 135] width 112 height 19
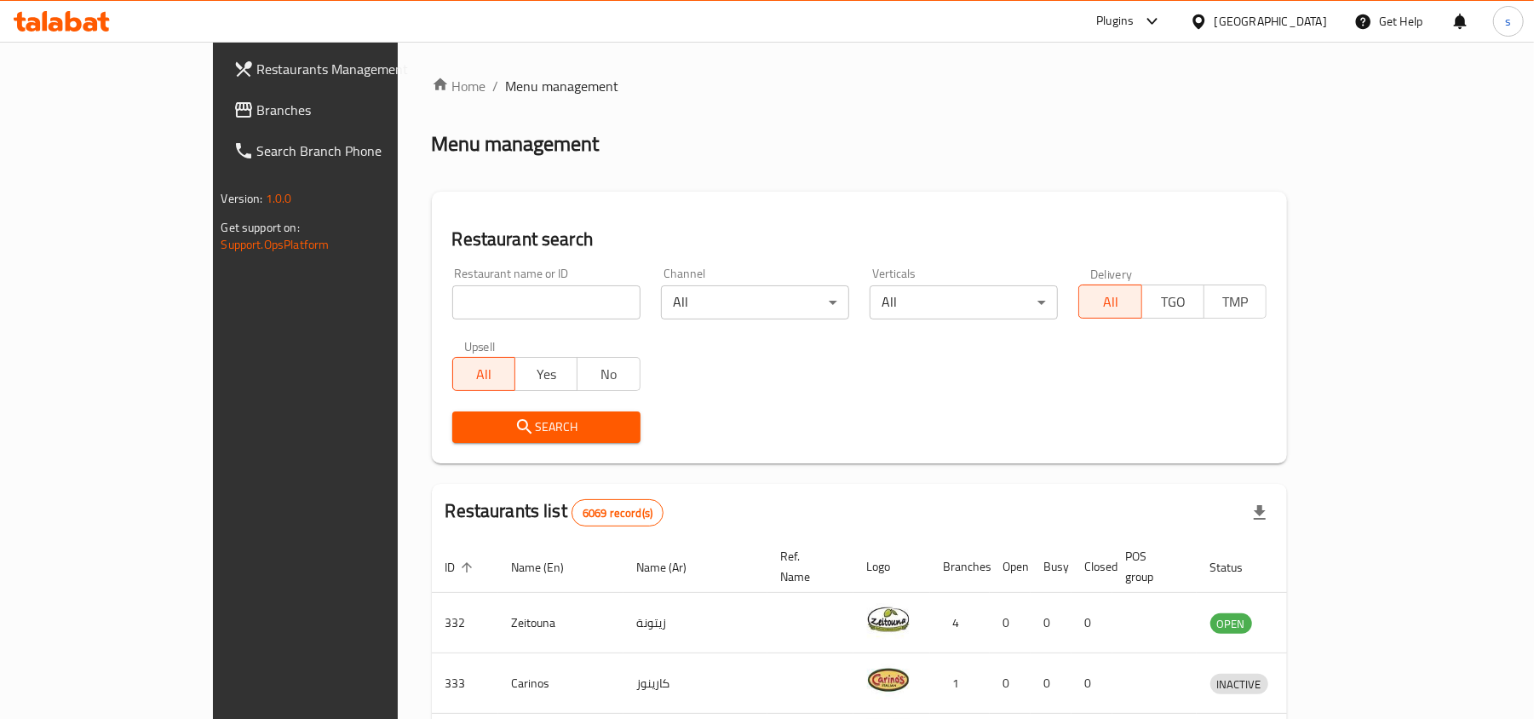
click at [1309, 22] on div "Bahrain" at bounding box center [1271, 21] width 112 height 19
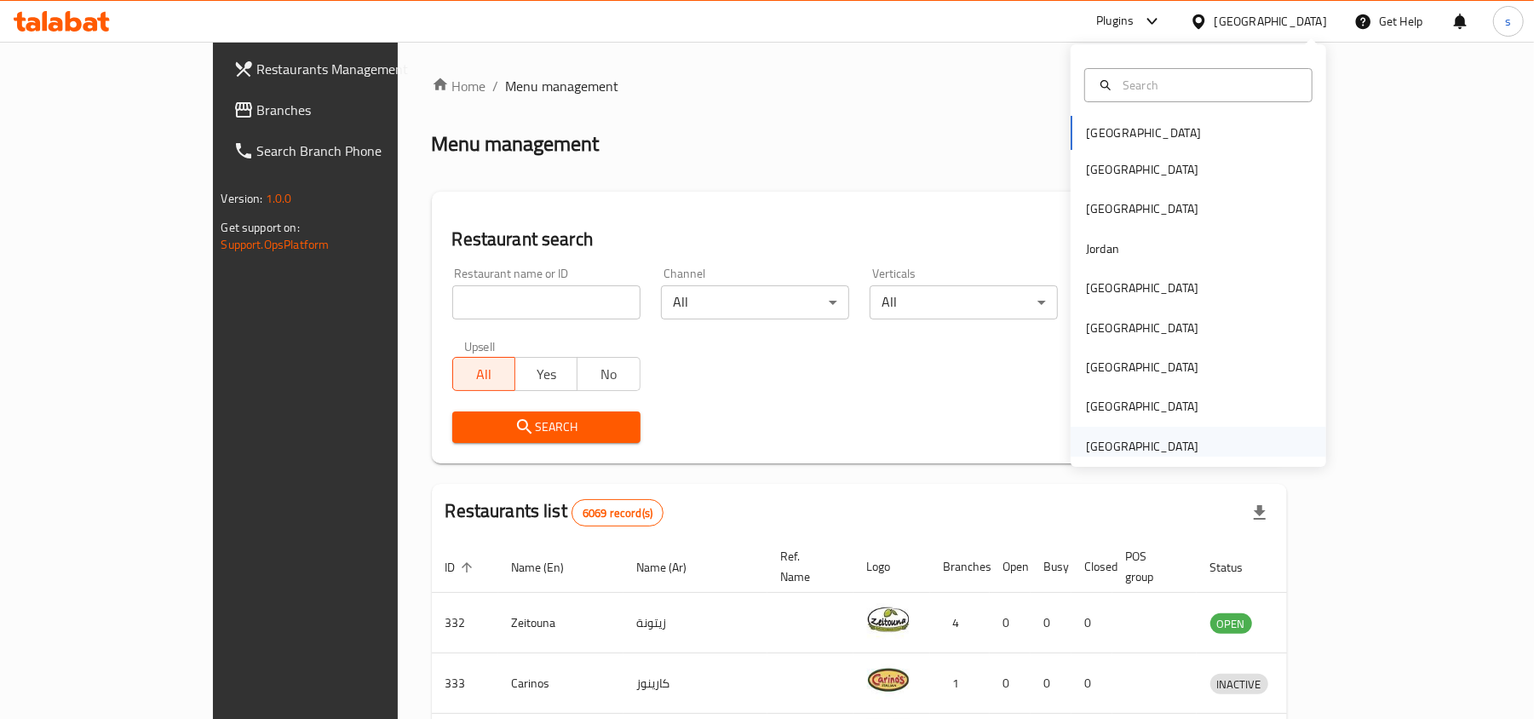
click at [1152, 445] on div "United Arab Emirates" at bounding box center [1142, 446] width 112 height 19
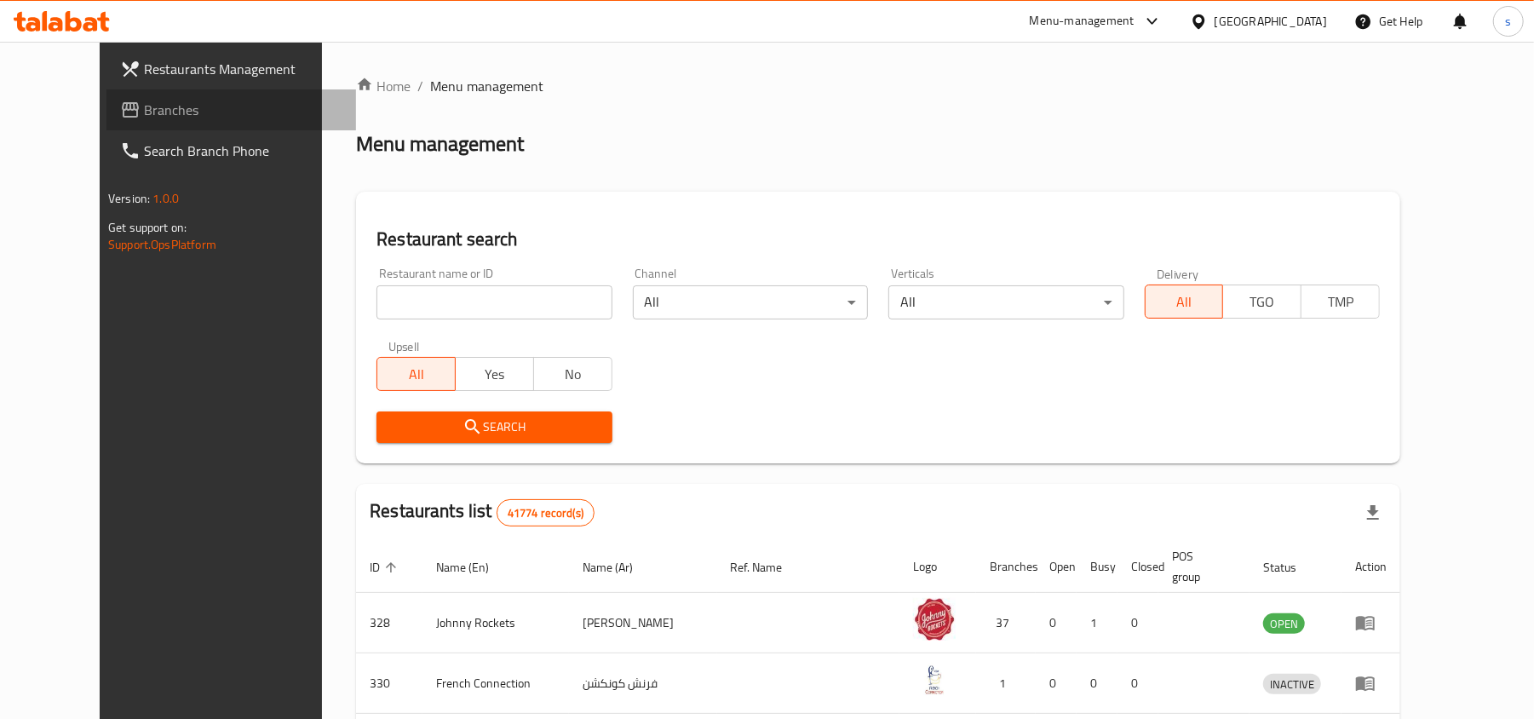
click at [144, 110] on span "Branches" at bounding box center [243, 110] width 198 height 20
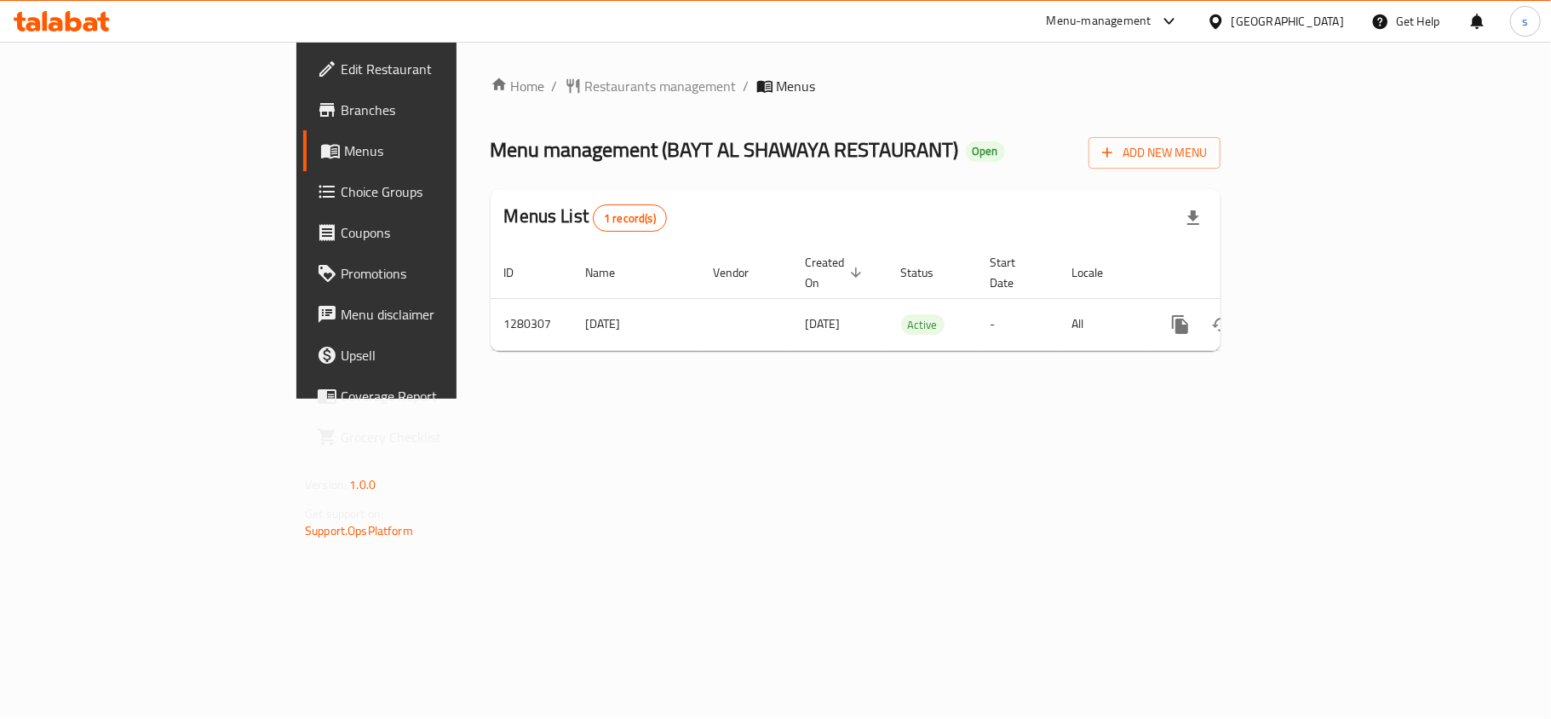
click at [1299, 24] on div "[GEOGRAPHIC_DATA]" at bounding box center [1288, 21] width 112 height 19
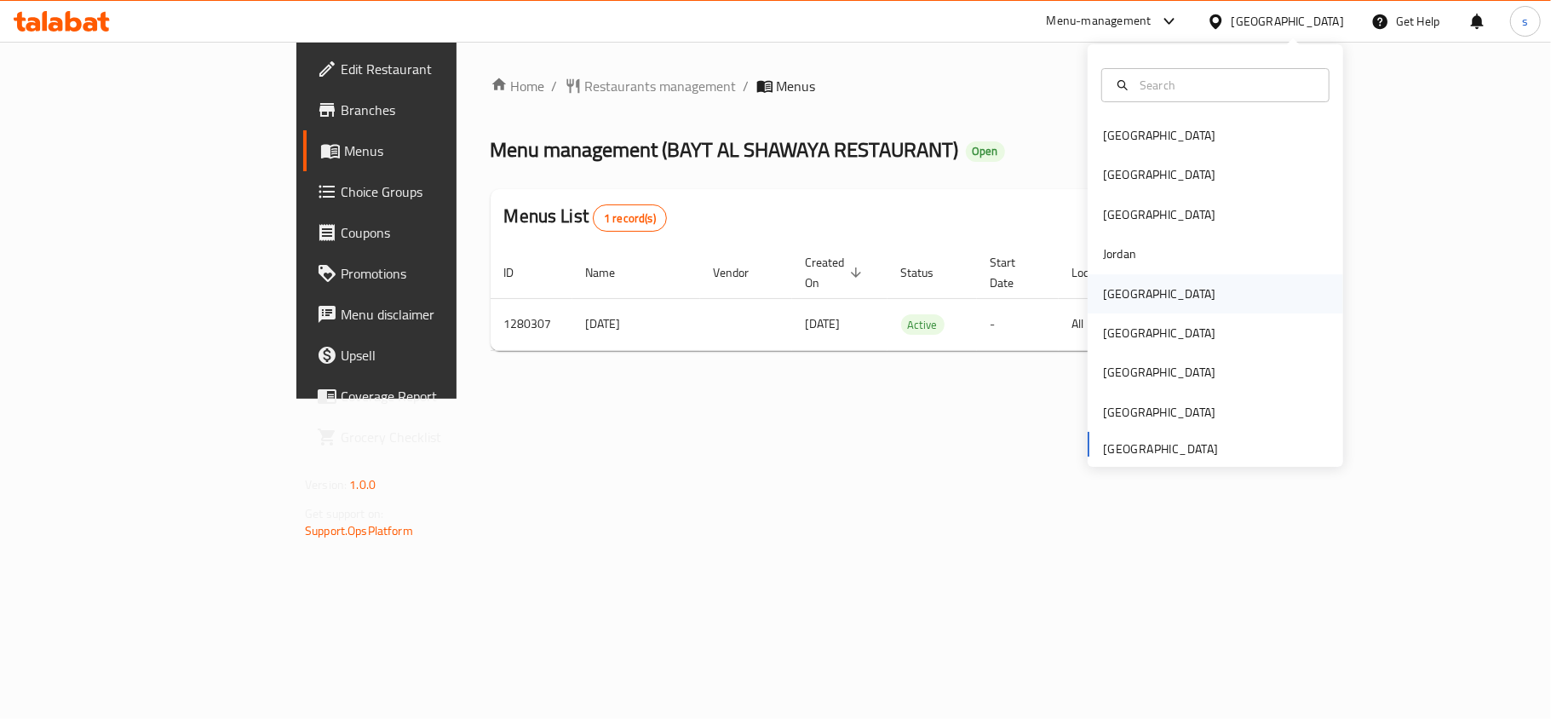
click at [1115, 298] on div "[GEOGRAPHIC_DATA]" at bounding box center [1159, 294] width 112 height 19
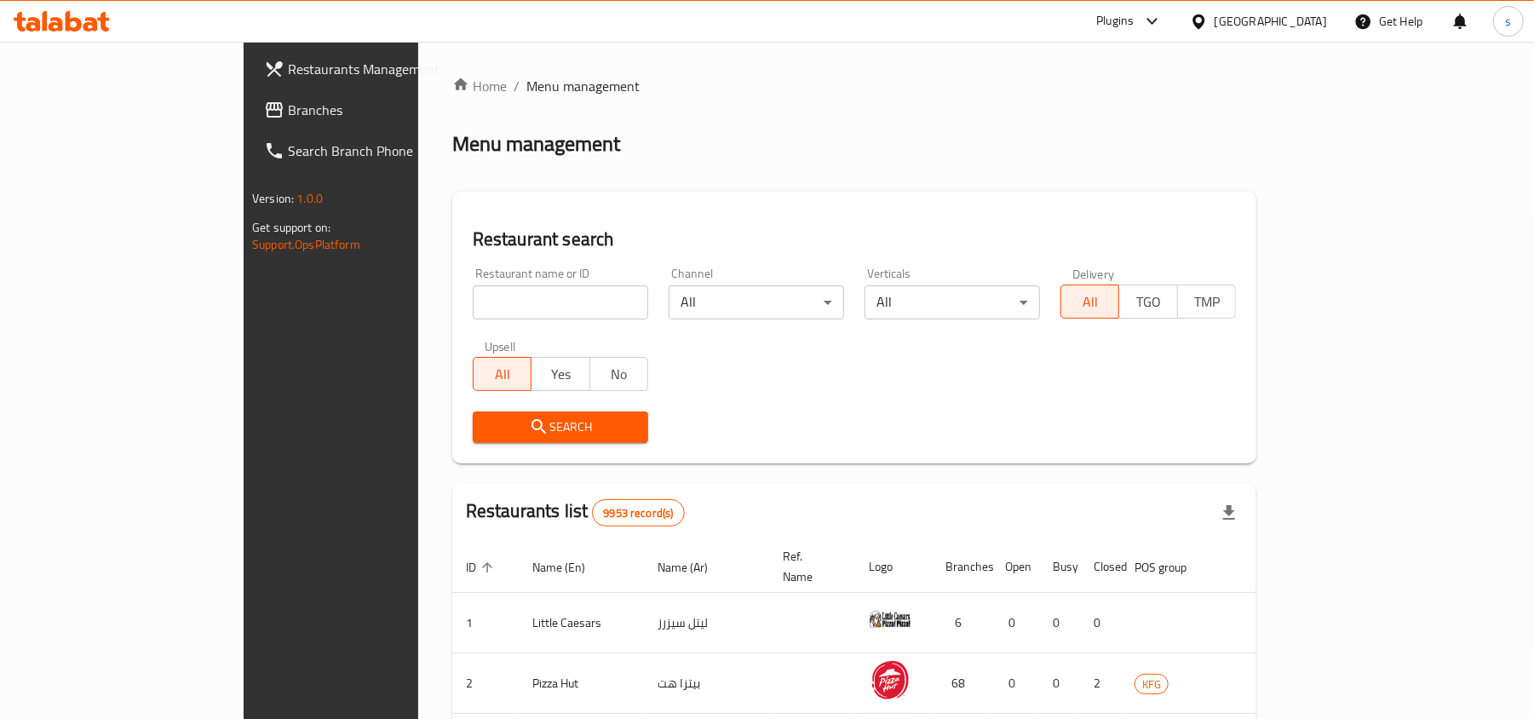
click at [288, 107] on span "Branches" at bounding box center [387, 110] width 198 height 20
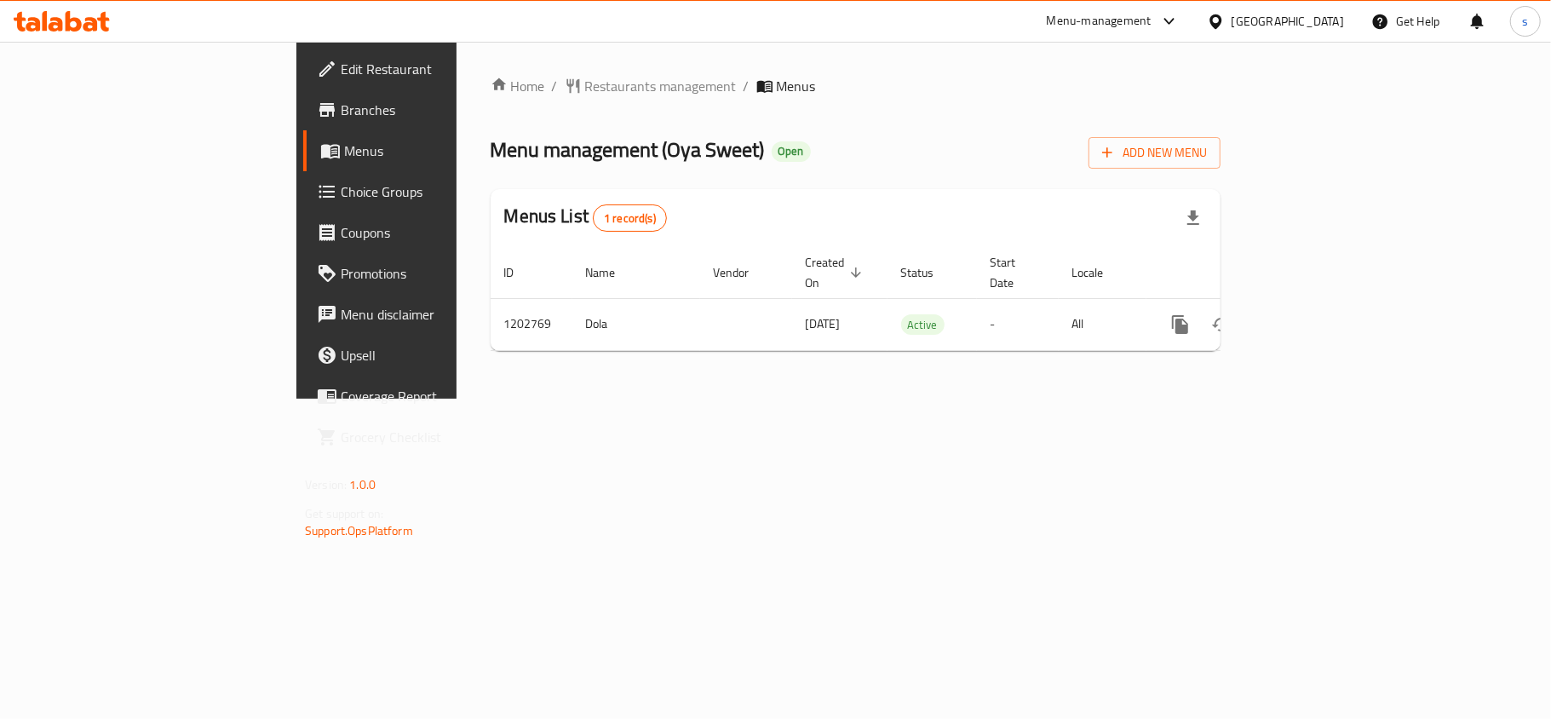
click at [341, 185] on span "Choice Groups" at bounding box center [441, 191] width 201 height 20
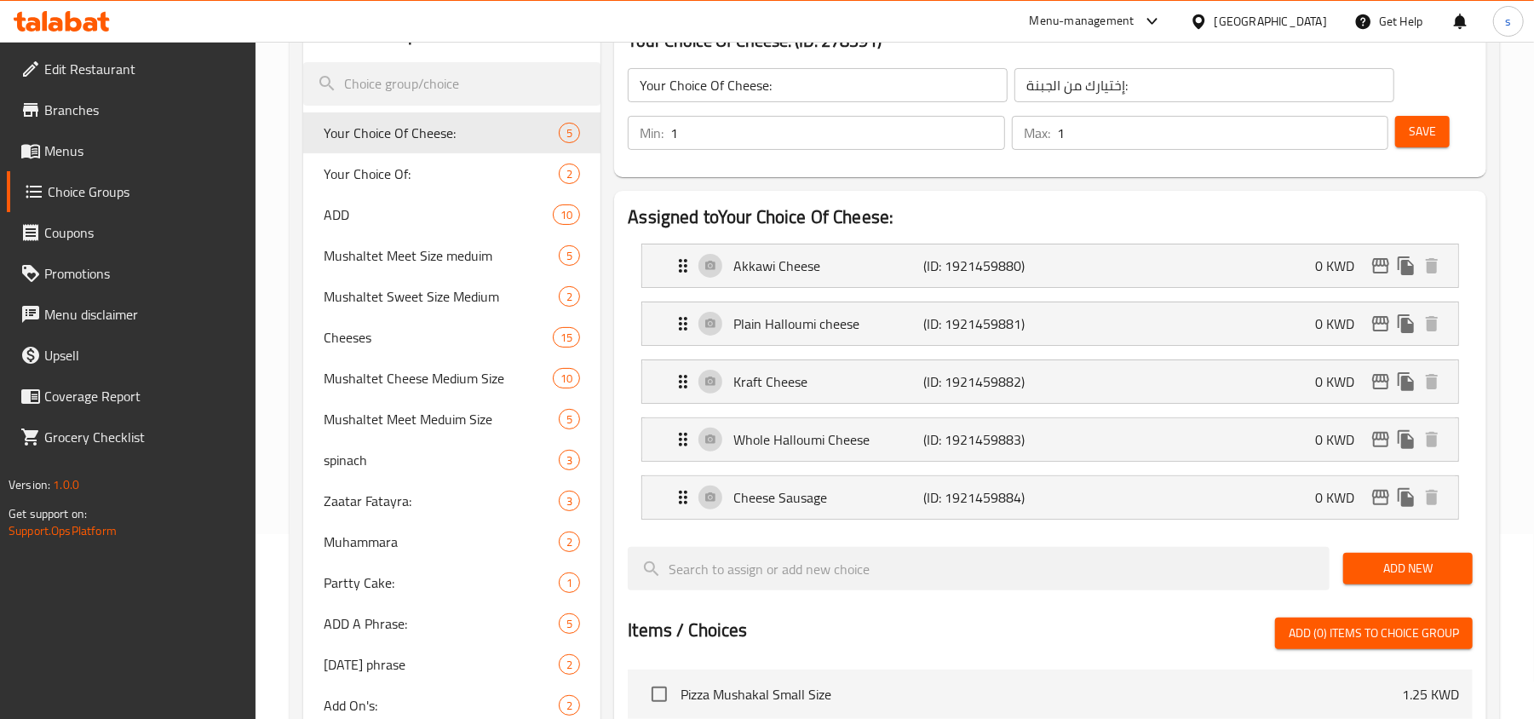
scroll to position [182, 0]
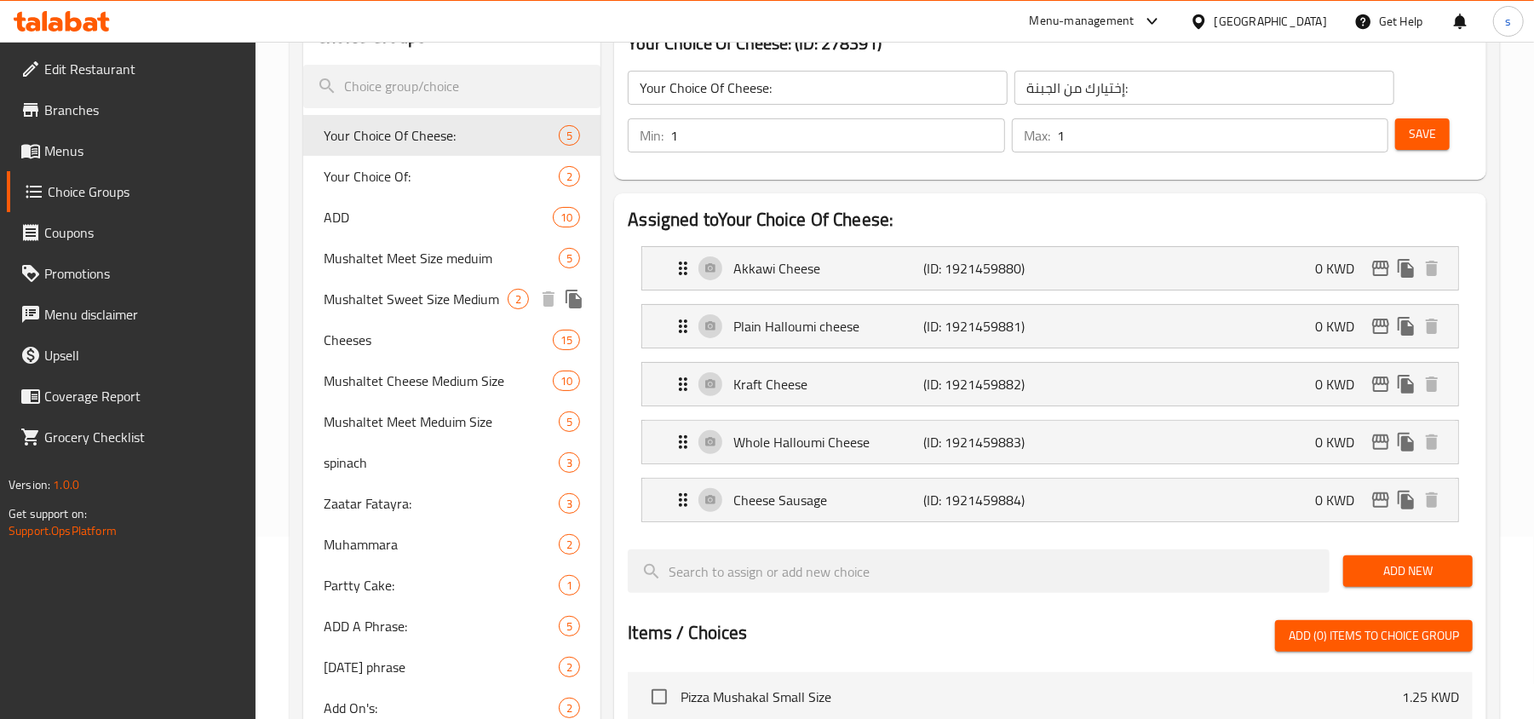
click at [471, 305] on span "Mushaltet Sweet Size Medium" at bounding box center [416, 299] width 184 height 20
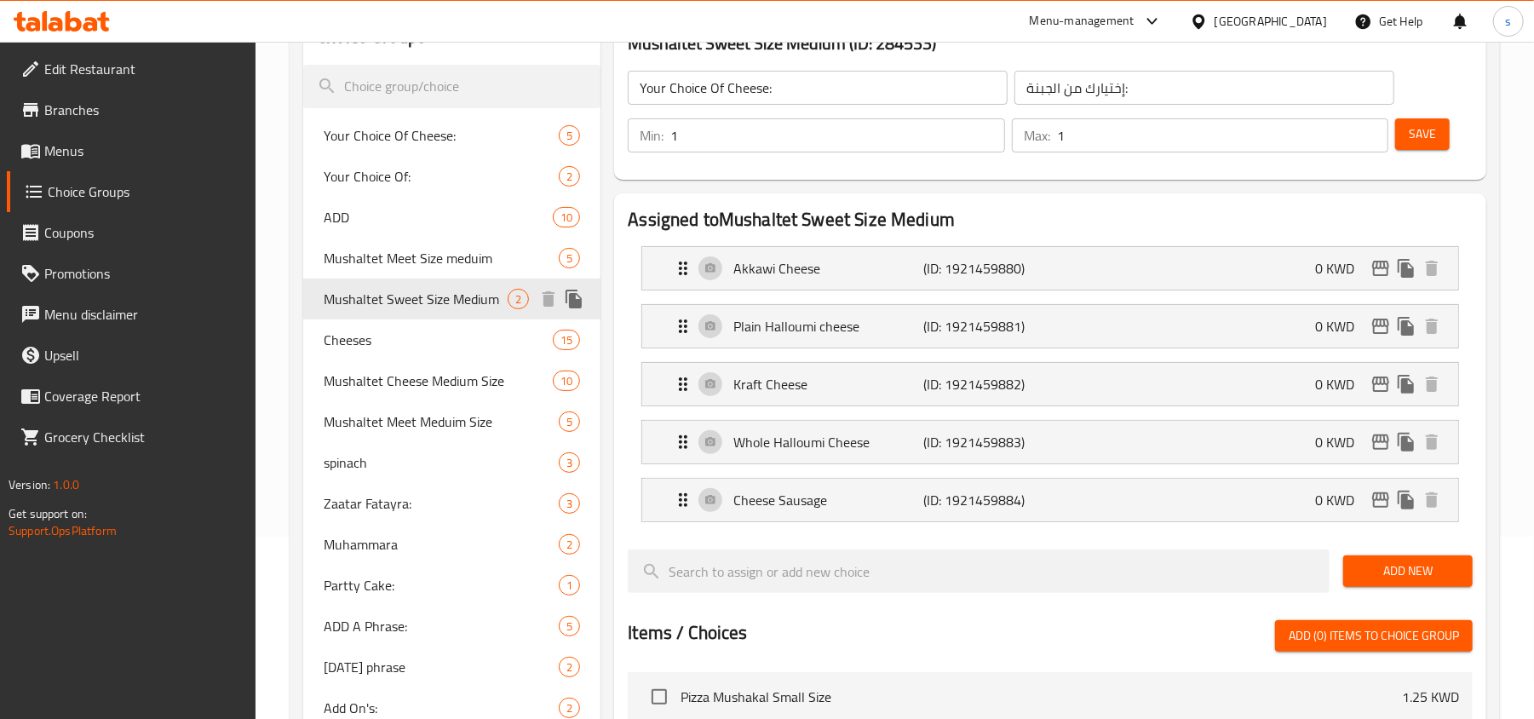
type input "Mushaltet Sweet Size Medium"
type input "مشلتت سويت حجم وسط"
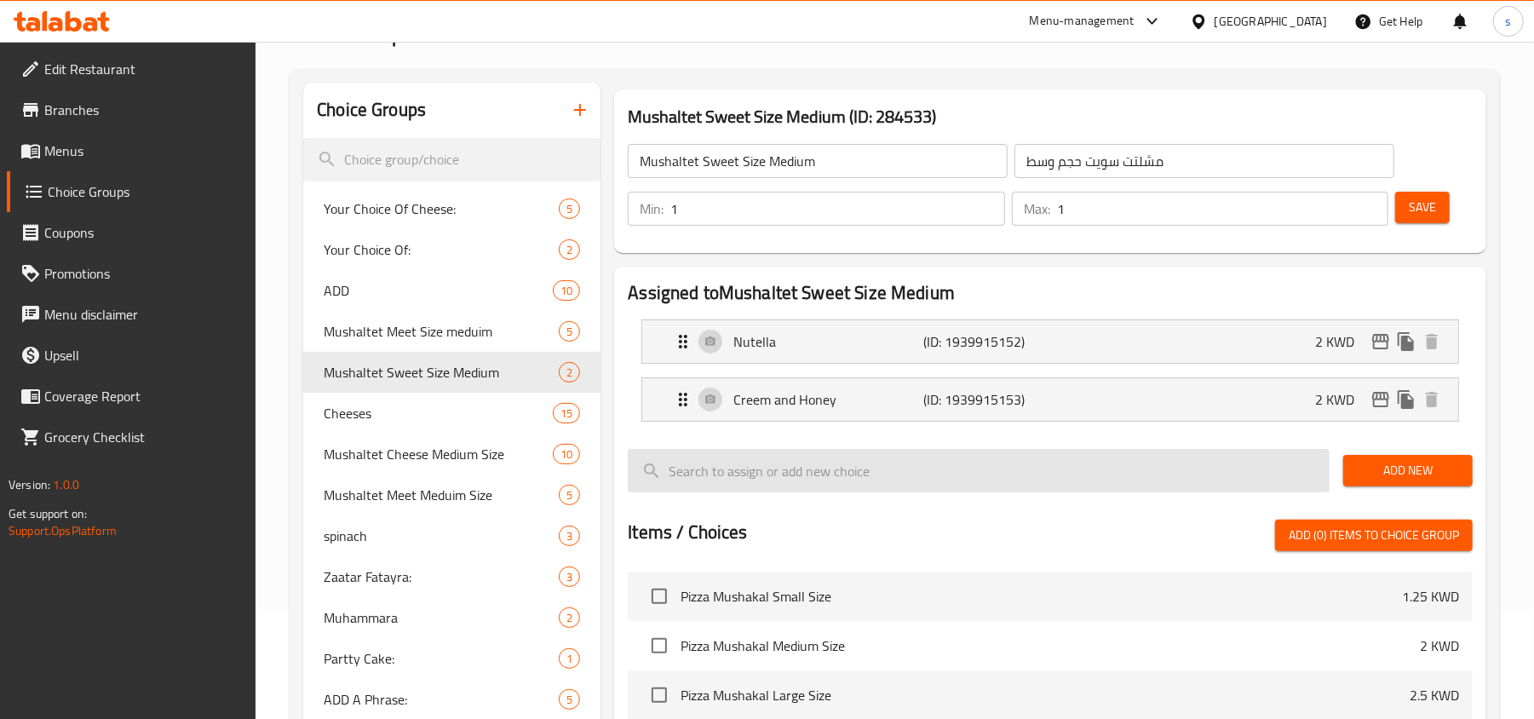
scroll to position [69, 0]
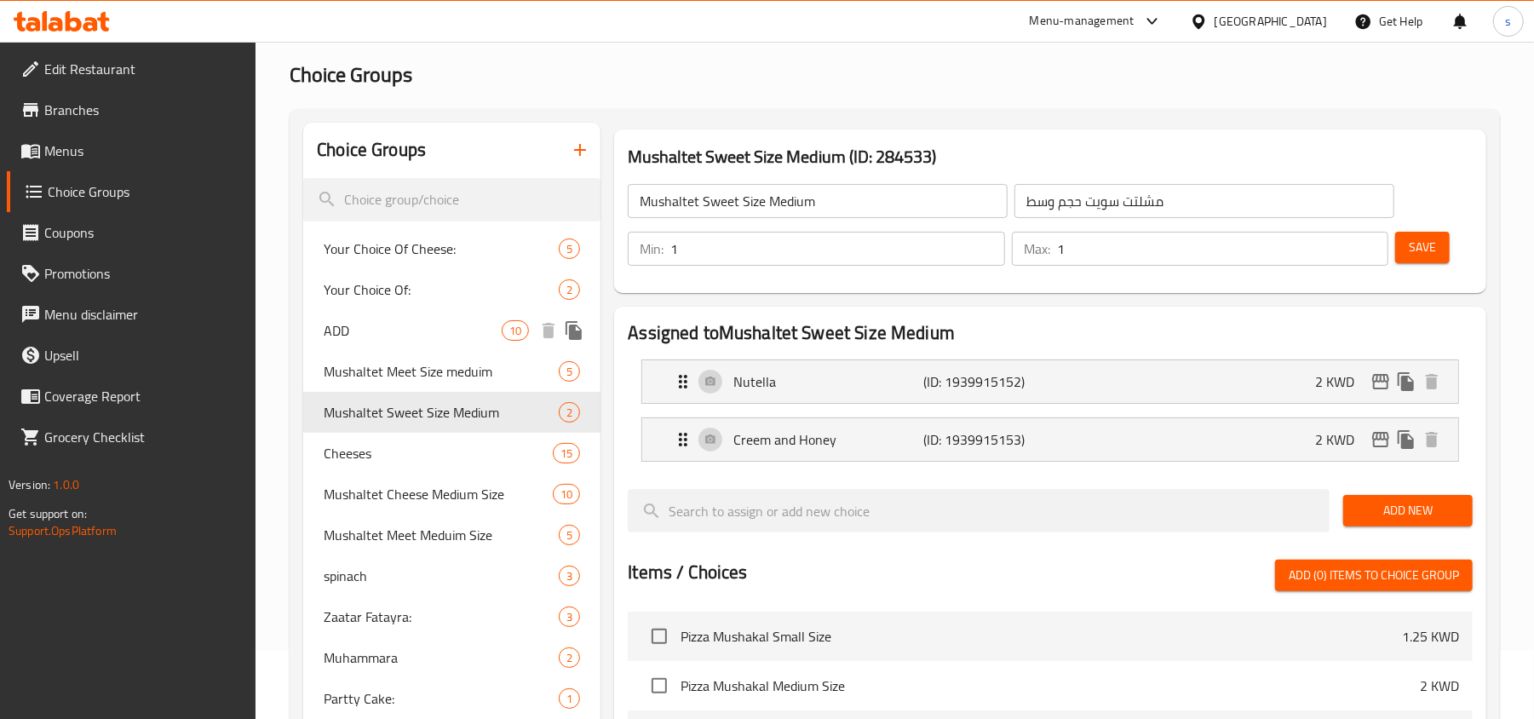
click at [359, 329] on span "ADD" at bounding box center [413, 330] width 178 height 20
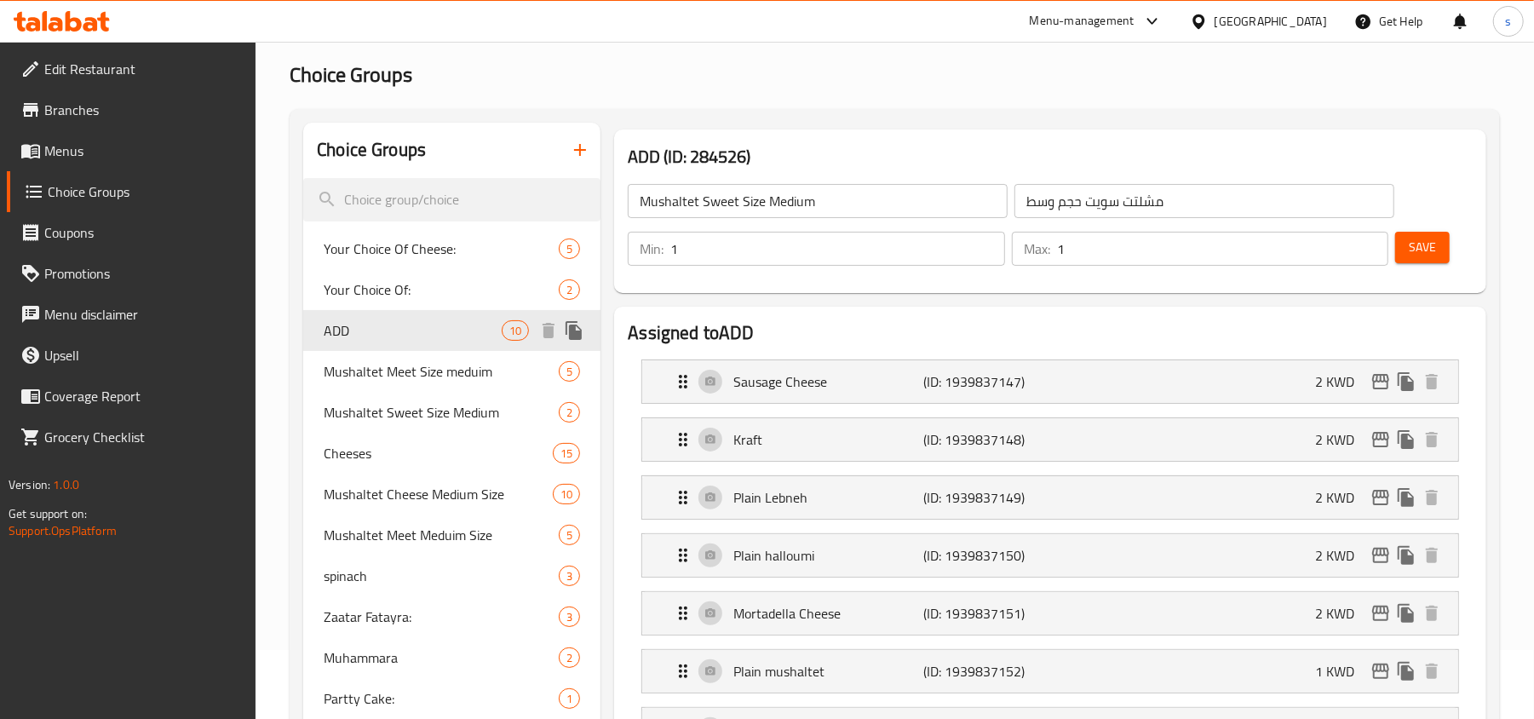
type input "ADD"
type input "اضافه"
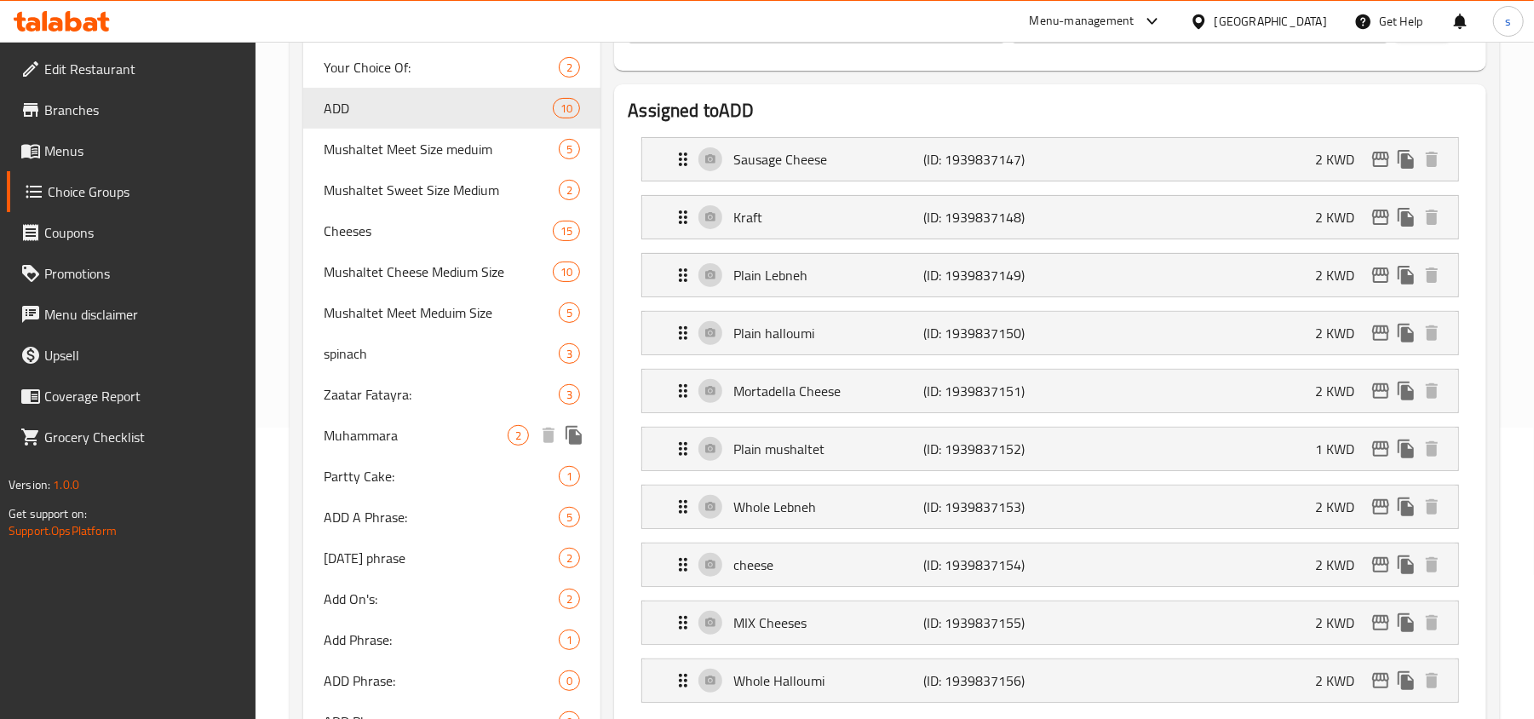
scroll to position [296, 0]
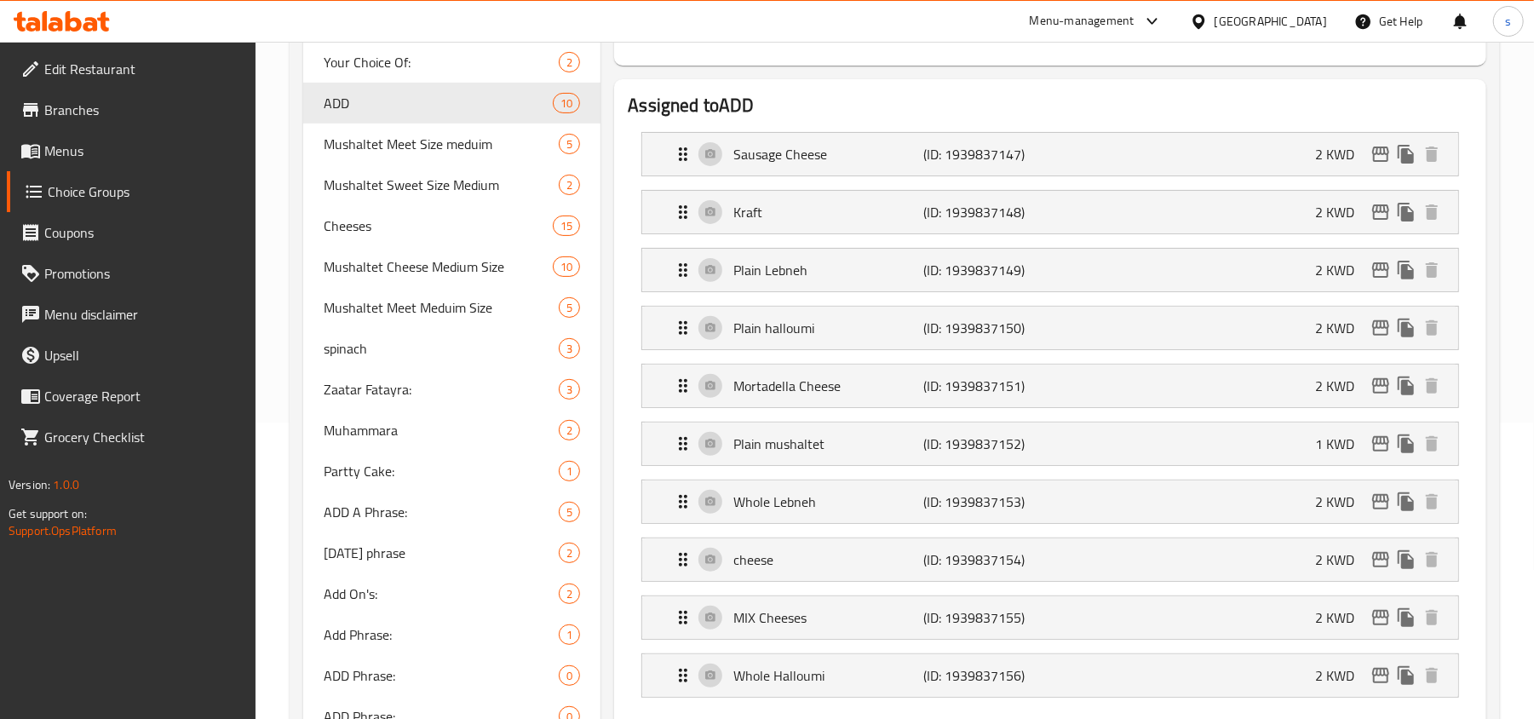
click at [1296, 14] on div "Kuwait" at bounding box center [1271, 21] width 112 height 19
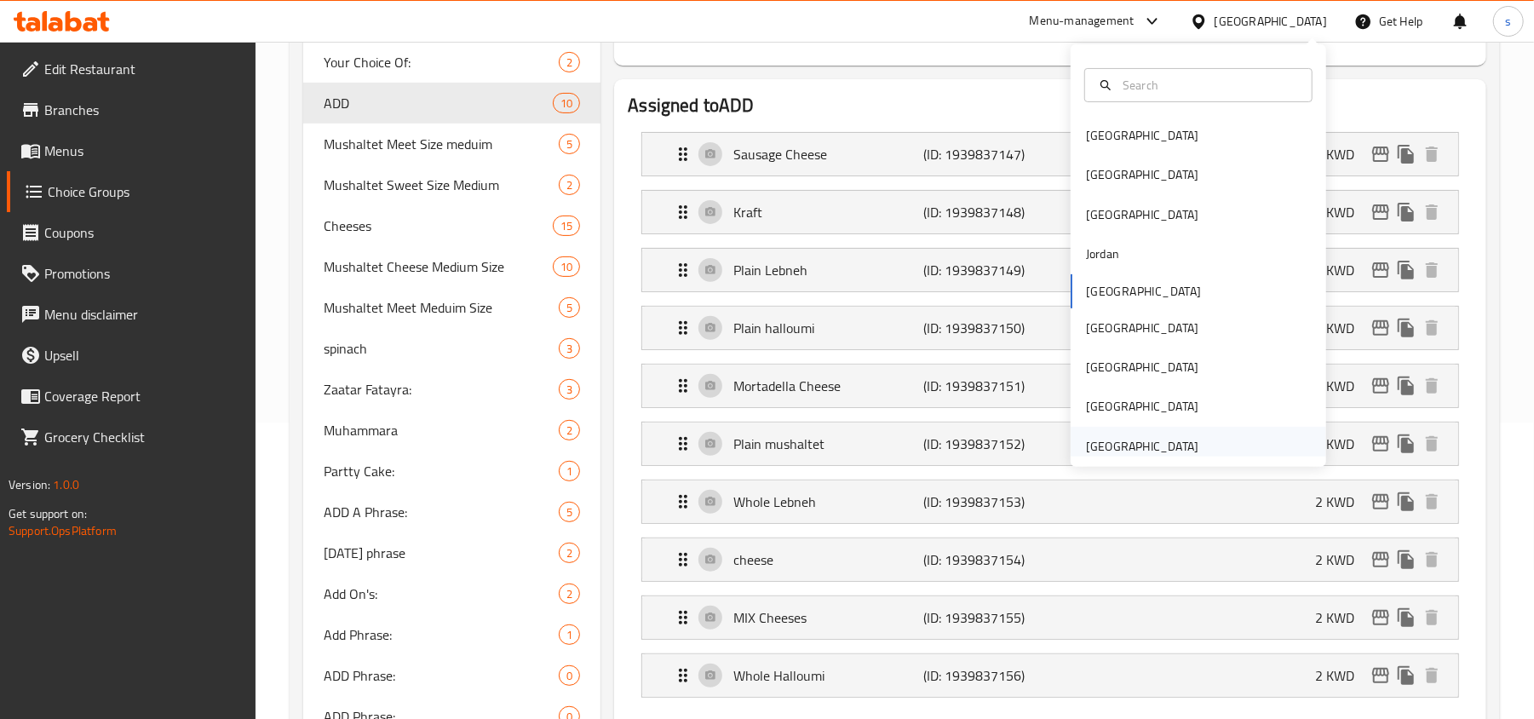
click at [1142, 451] on div "United Arab Emirates" at bounding box center [1142, 446] width 112 height 19
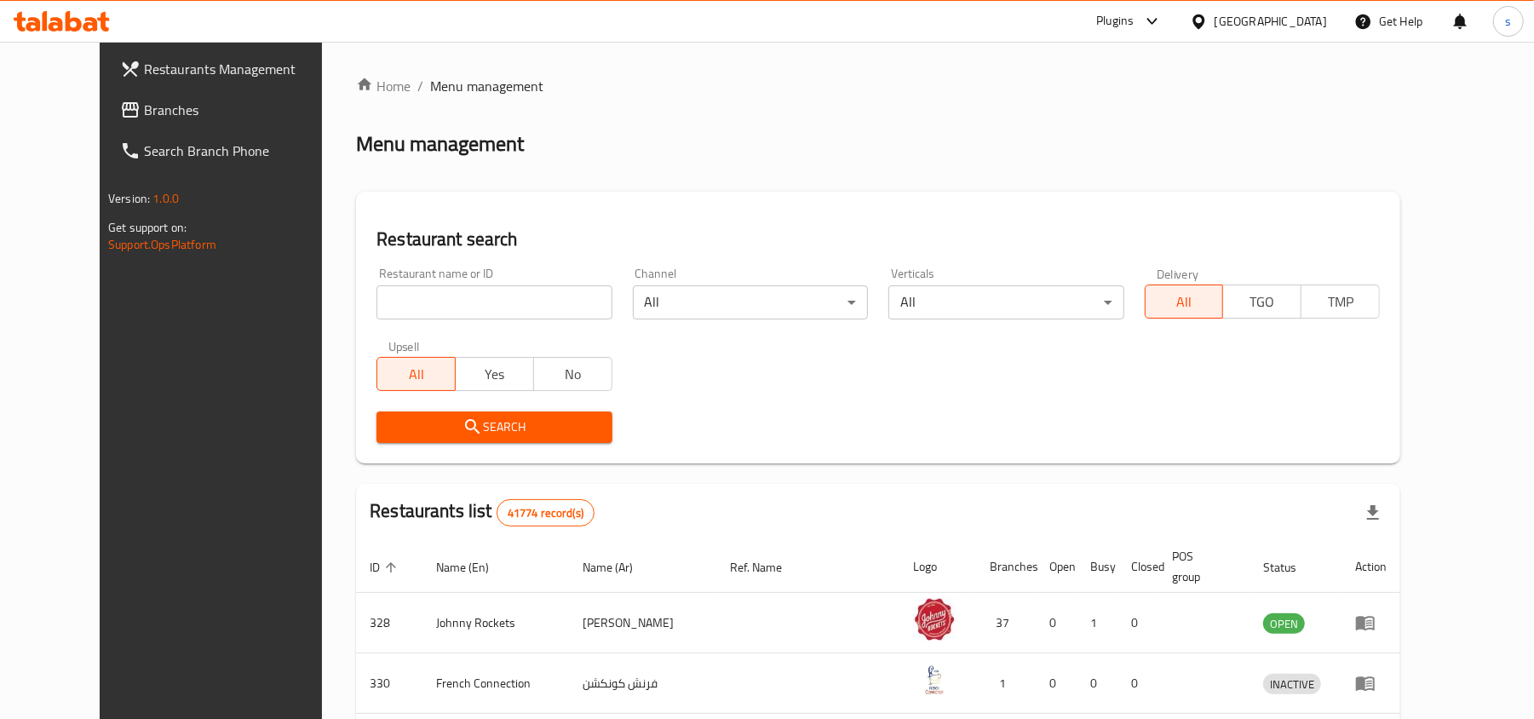
click at [144, 111] on span "Branches" at bounding box center [243, 110] width 198 height 20
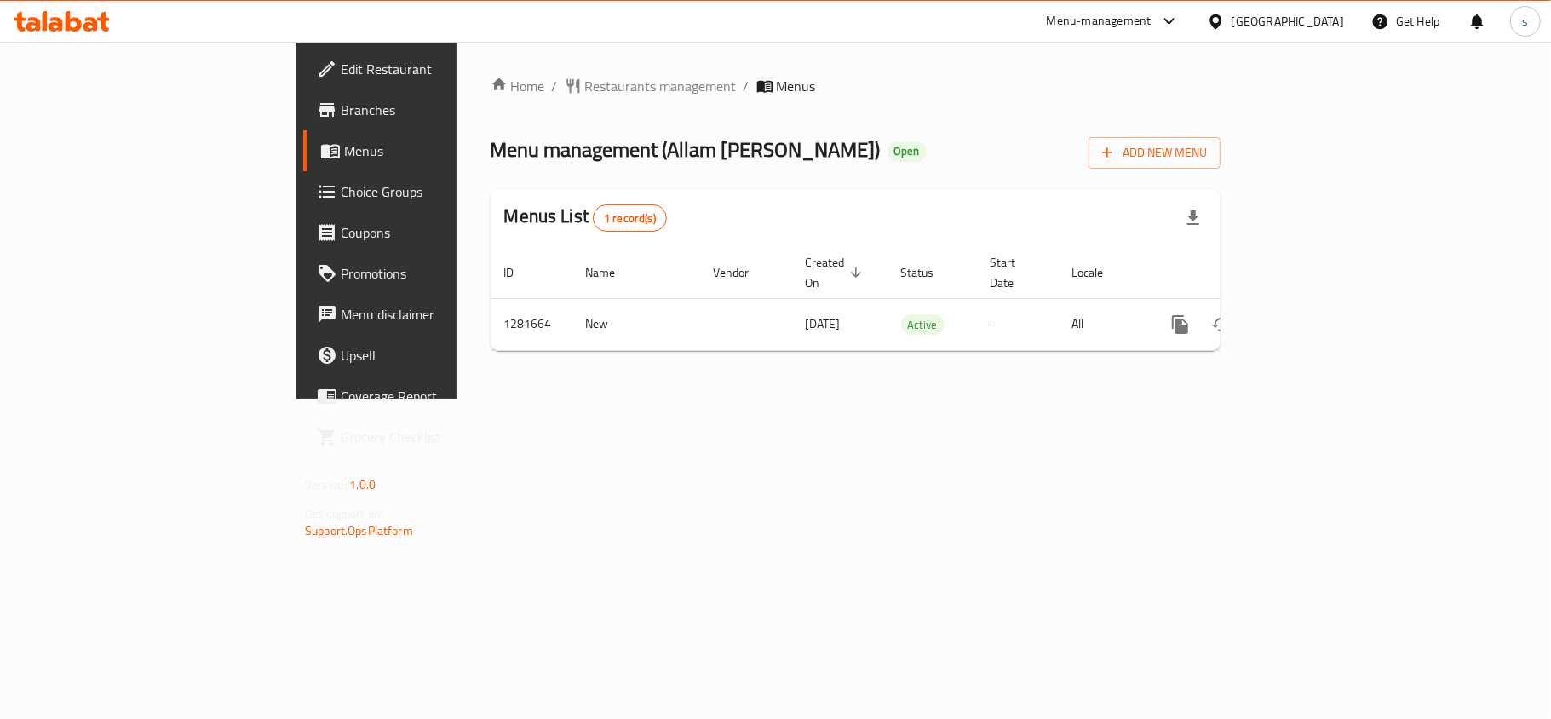
click at [1291, 25] on div "[GEOGRAPHIC_DATA]" at bounding box center [1288, 21] width 112 height 19
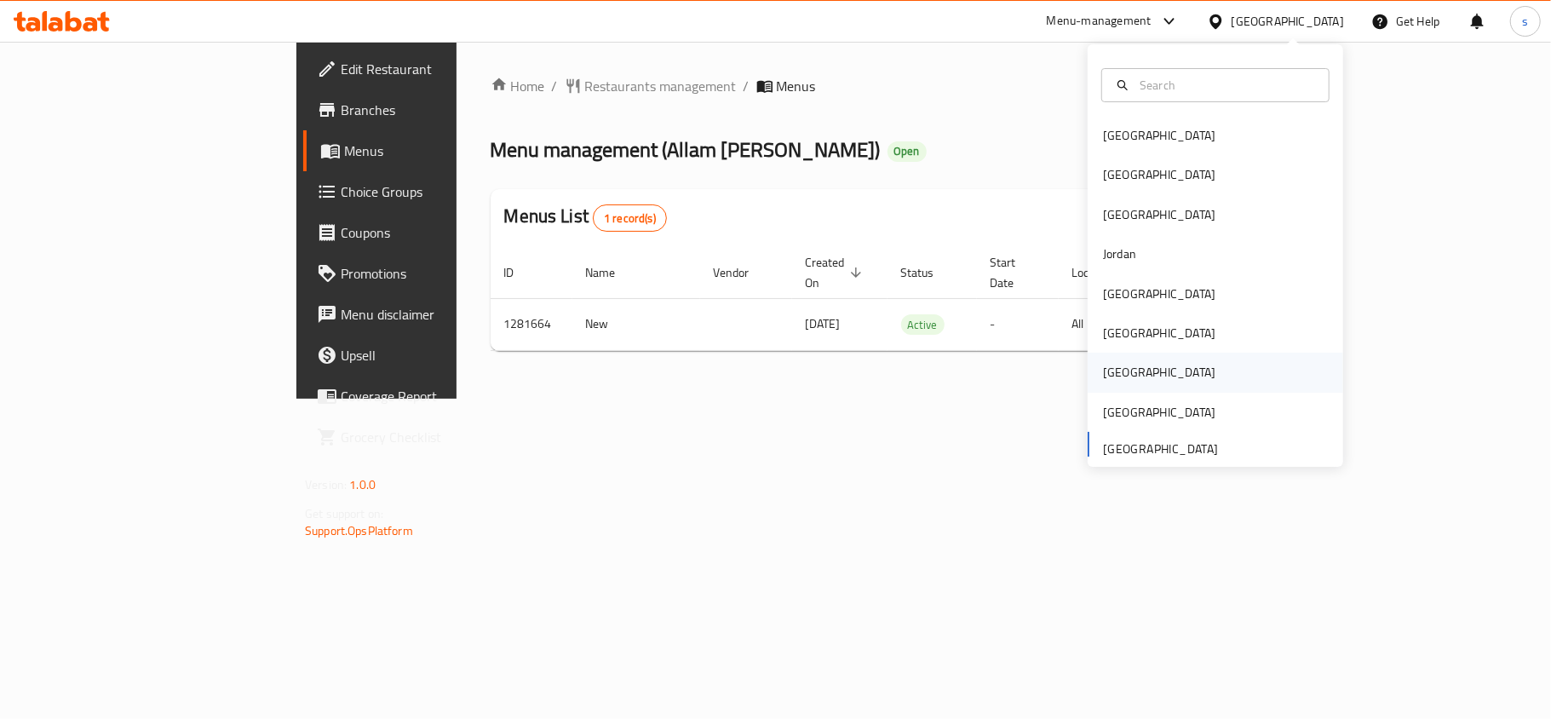
click at [1115, 368] on div "[GEOGRAPHIC_DATA]" at bounding box center [1160, 372] width 140 height 39
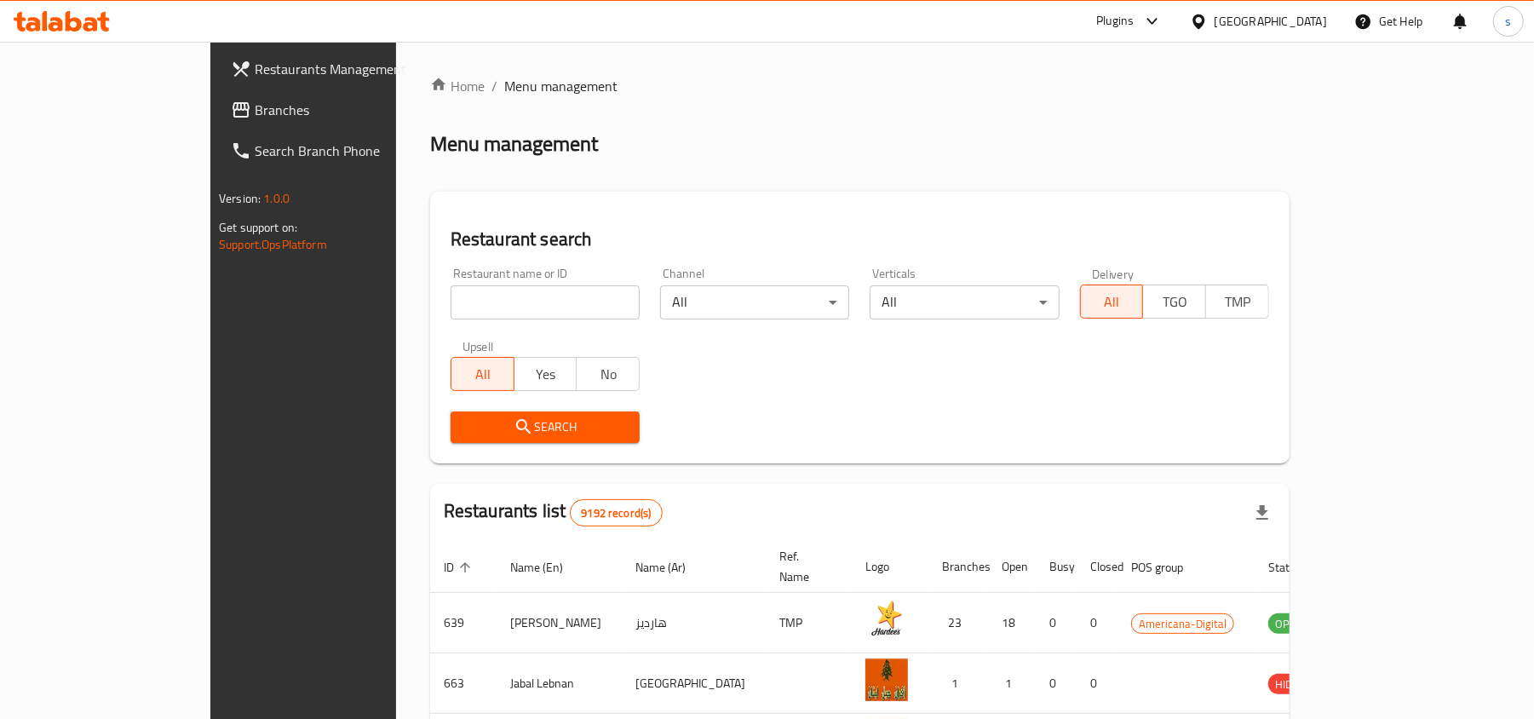
click at [255, 110] on span "Branches" at bounding box center [354, 110] width 198 height 20
